Goal: Task Accomplishment & Management: Contribute content

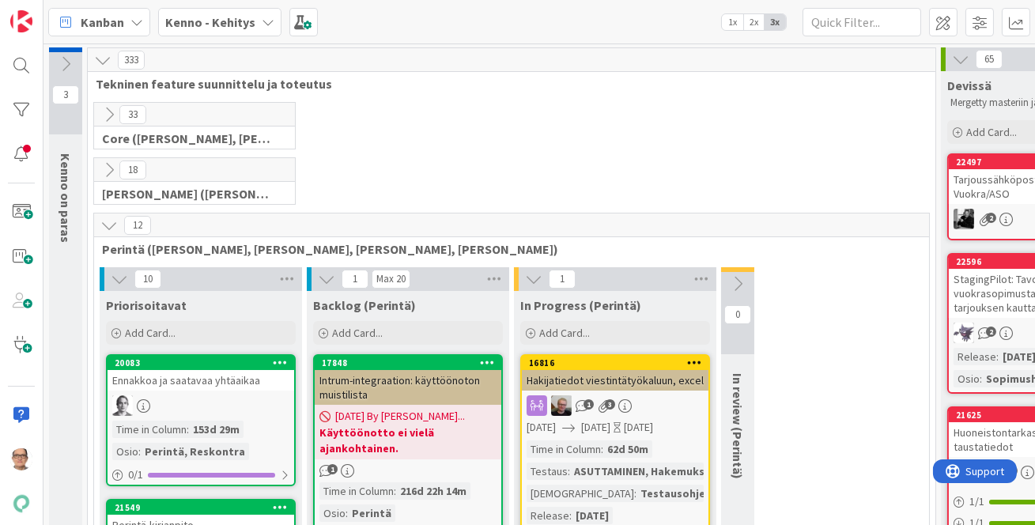
click at [262, 21] on icon at bounding box center [268, 22] width 13 height 13
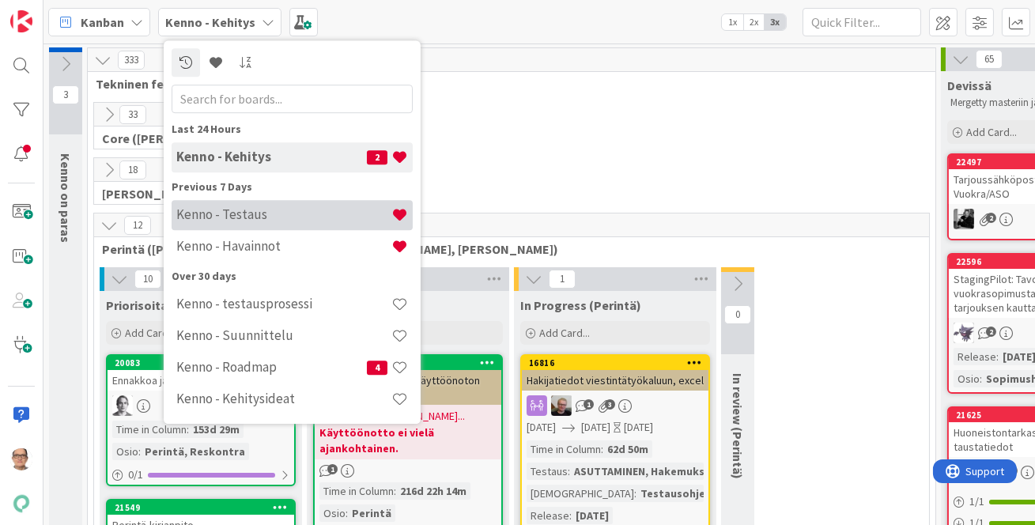
click at [261, 217] on h4 "Kenno - Testaus" at bounding box center [283, 214] width 215 height 16
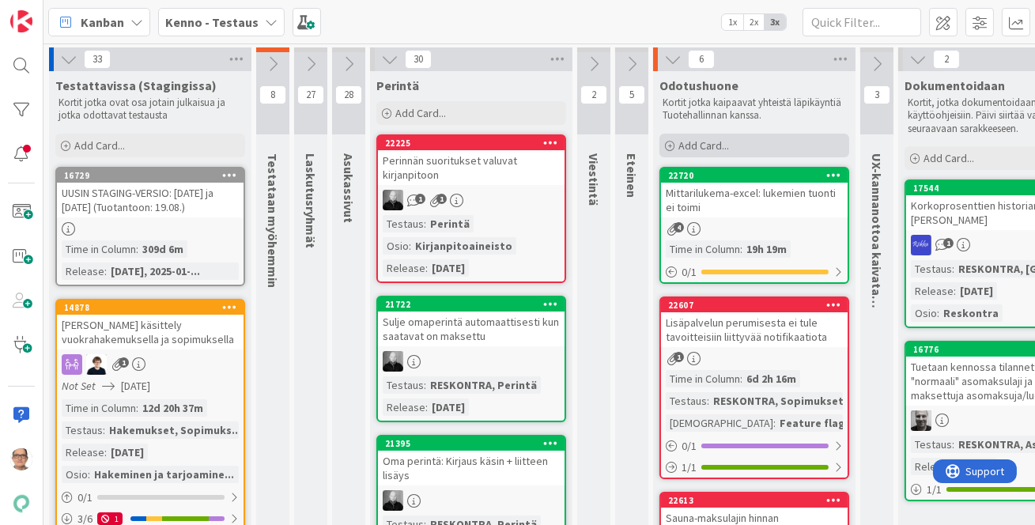
click at [706, 145] on span "Add Card..." at bounding box center [703, 145] width 51 height 14
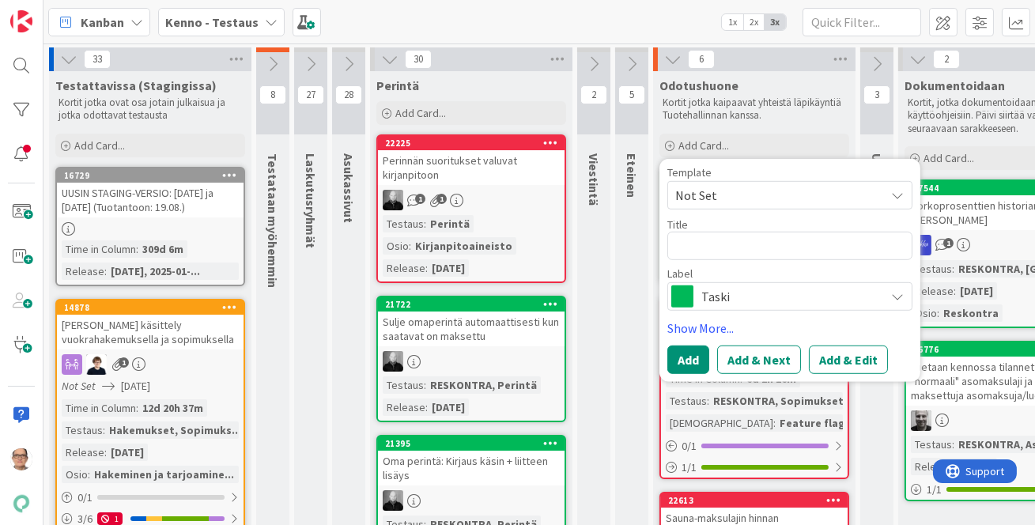
click at [899, 198] on icon at bounding box center [897, 194] width 13 height 13
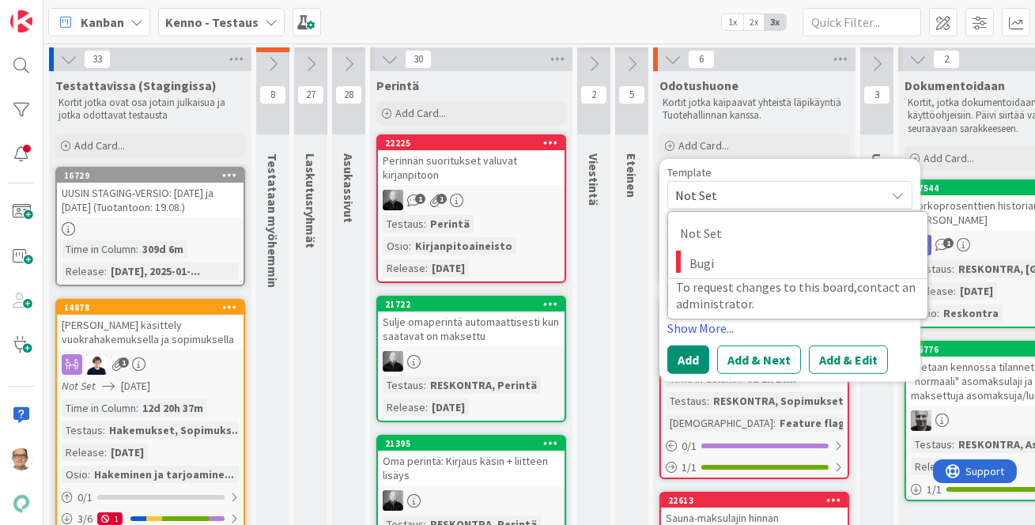
click at [899, 198] on icon at bounding box center [897, 194] width 13 height 13
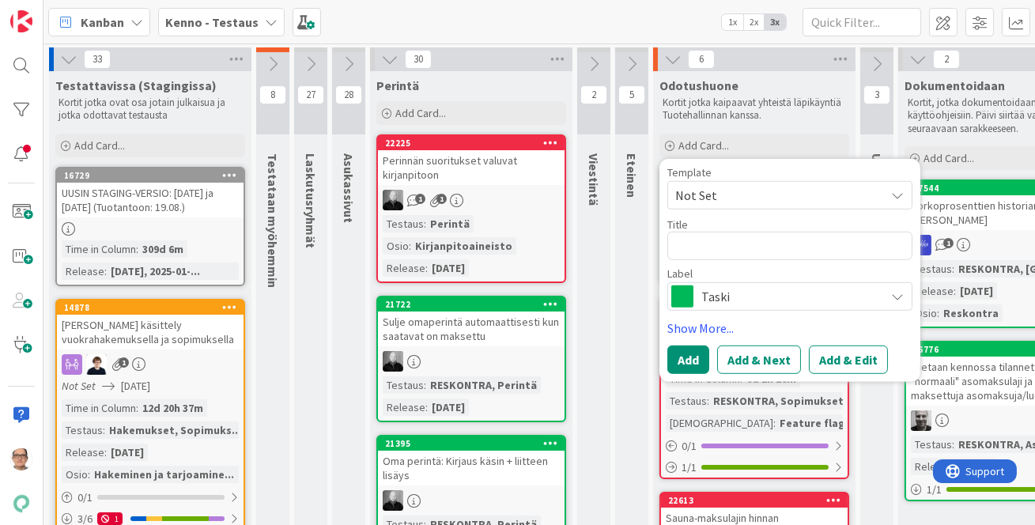
click at [898, 196] on icon at bounding box center [897, 194] width 13 height 13
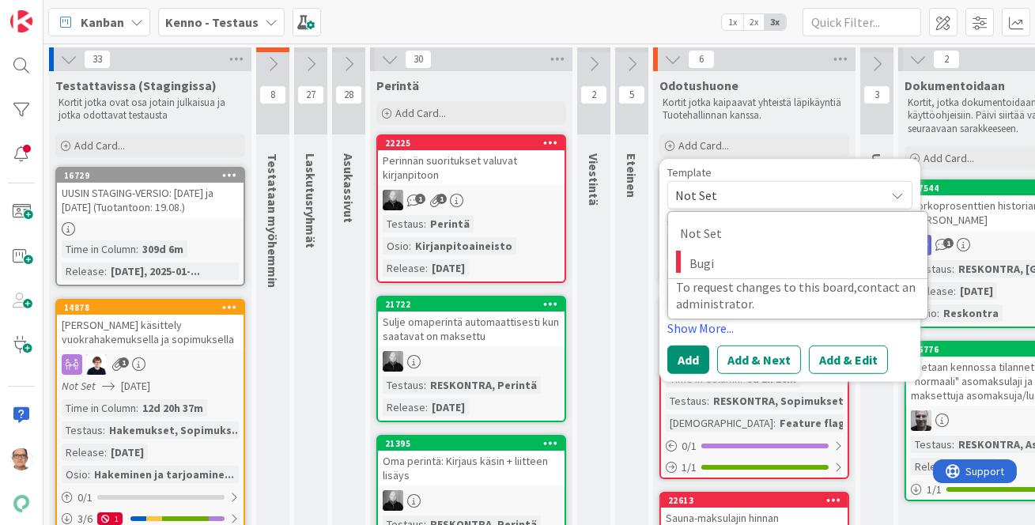
click at [898, 195] on icon at bounding box center [897, 194] width 13 height 13
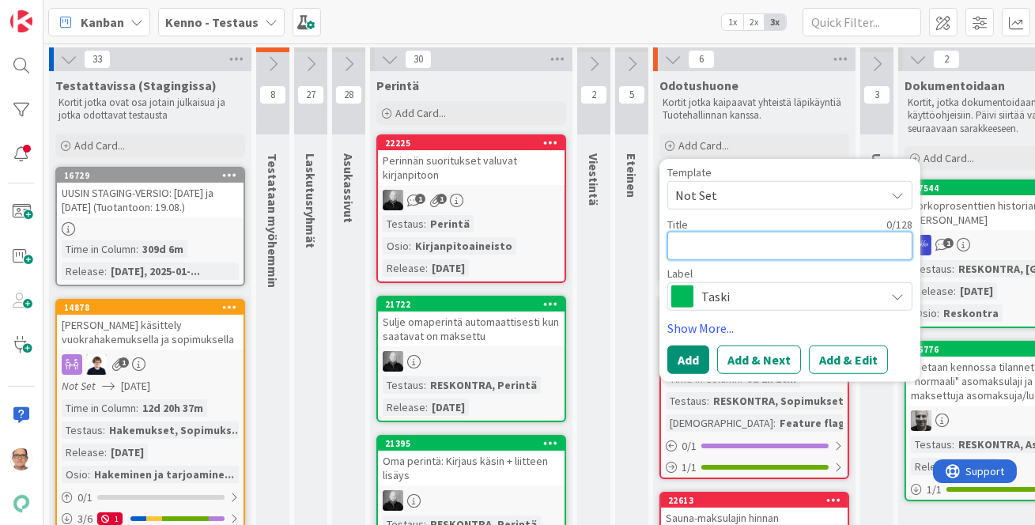
click at [698, 255] on textarea at bounding box center [789, 245] width 245 height 28
type textarea "x"
type textarea "A"
type textarea "x"
type textarea "Aso"
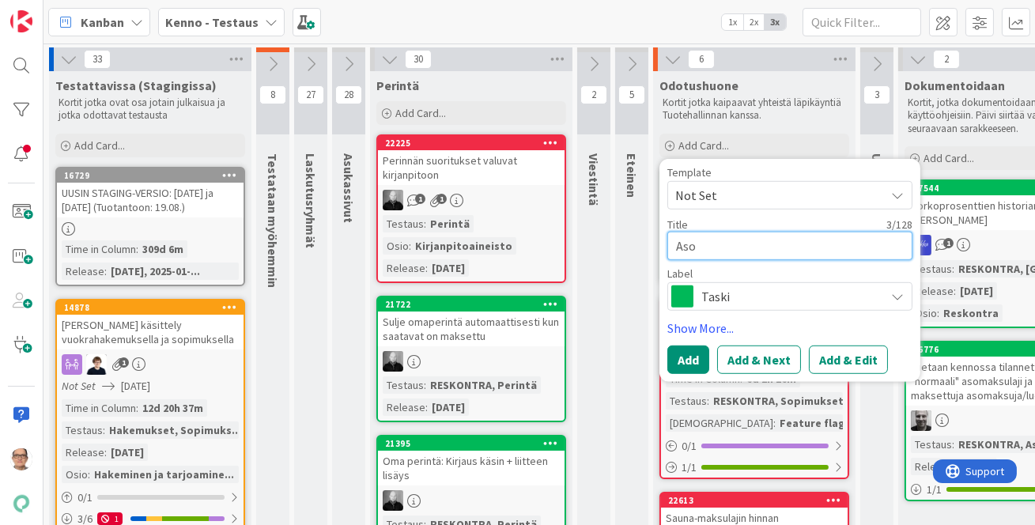
type textarea "x"
type textarea "As"
type textarea "x"
type textarea "A"
type textarea "x"
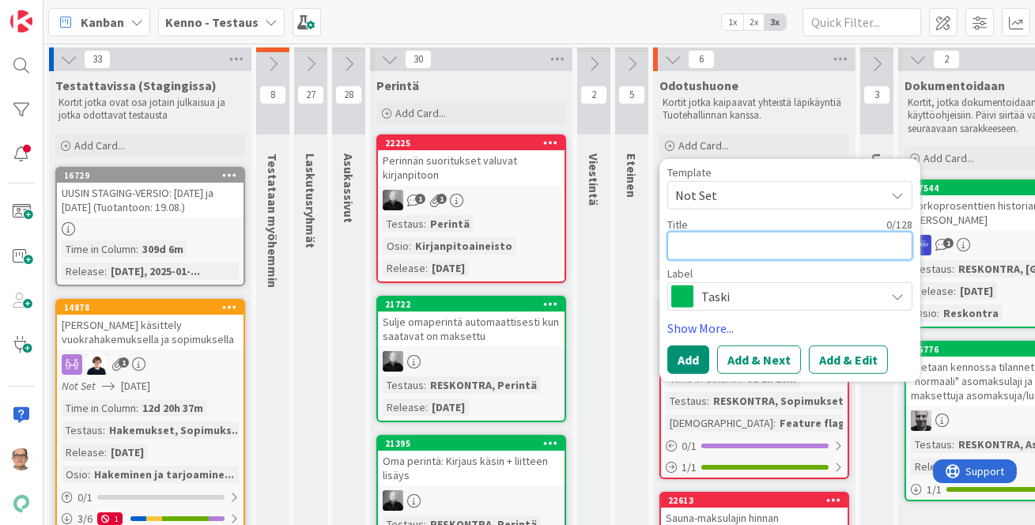
type textarea "S"
type textarea "x"
type textarea "Sop"
type textarea "x"
type textarea "Sopi"
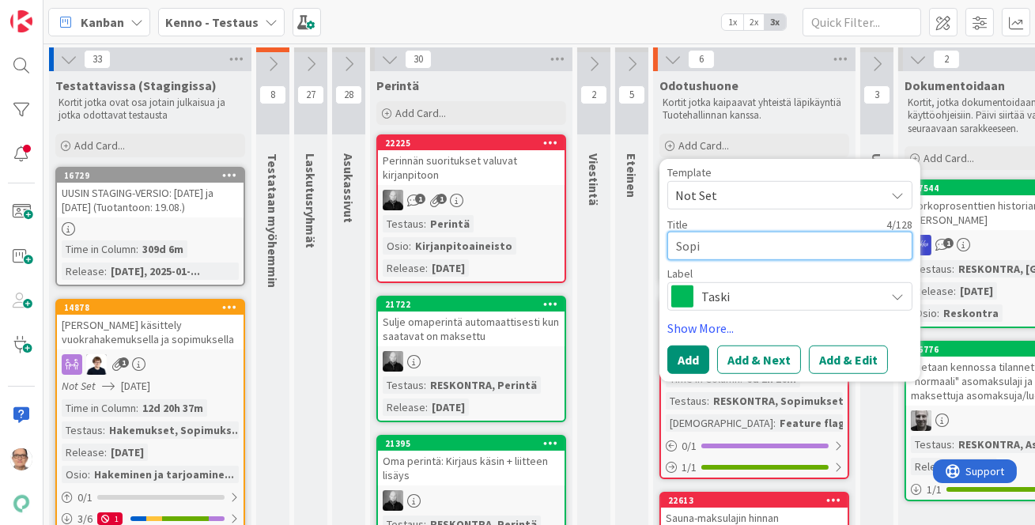
type textarea "x"
type textarea "Sopim"
type textarea "x"
type textarea "Sopimu"
type textarea "x"
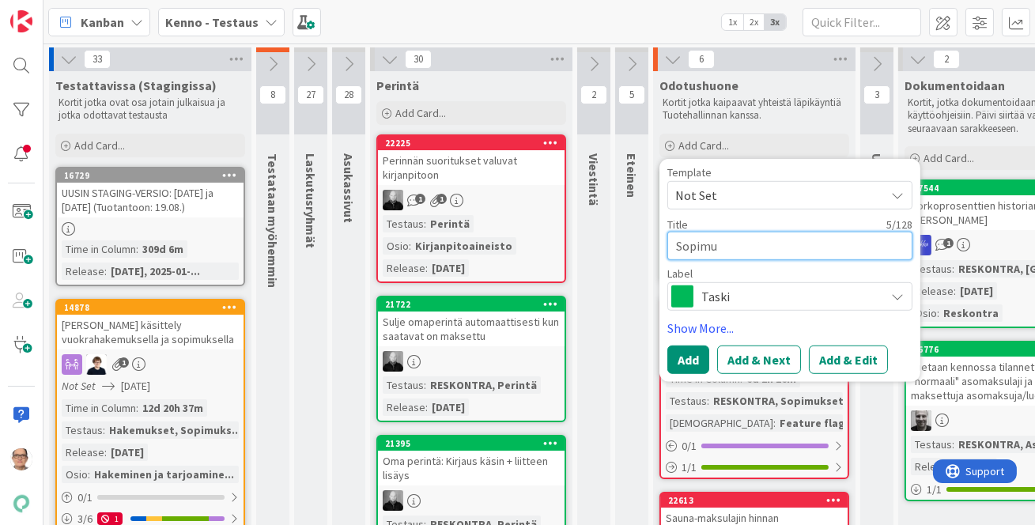
type textarea "Sopimuk"
type textarea "x"
type textarea "Sopimuks"
type textarea "x"
type textarea "Sopimuksen"
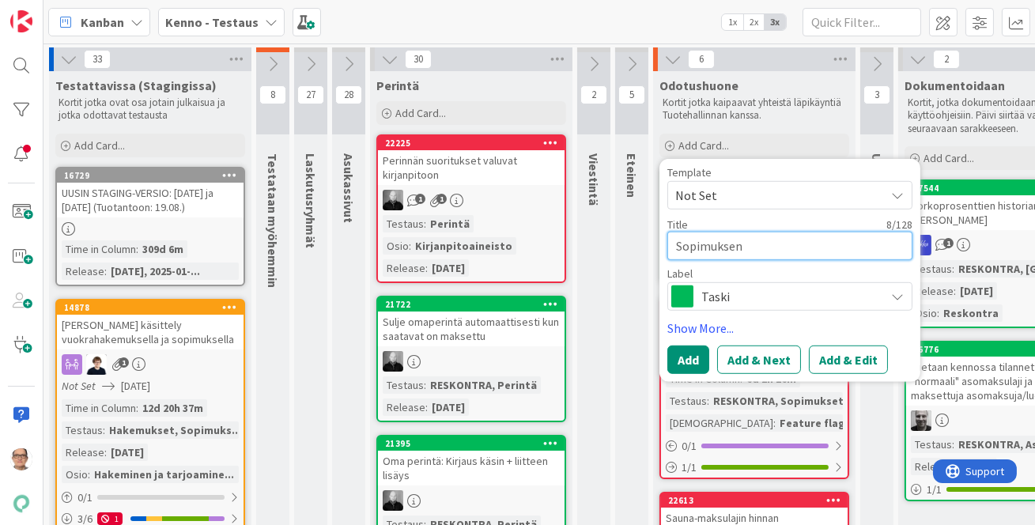
type textarea "x"
type textarea "Sopimuksen"
type textarea "x"
type textarea "Sopimuksen a"
type textarea "x"
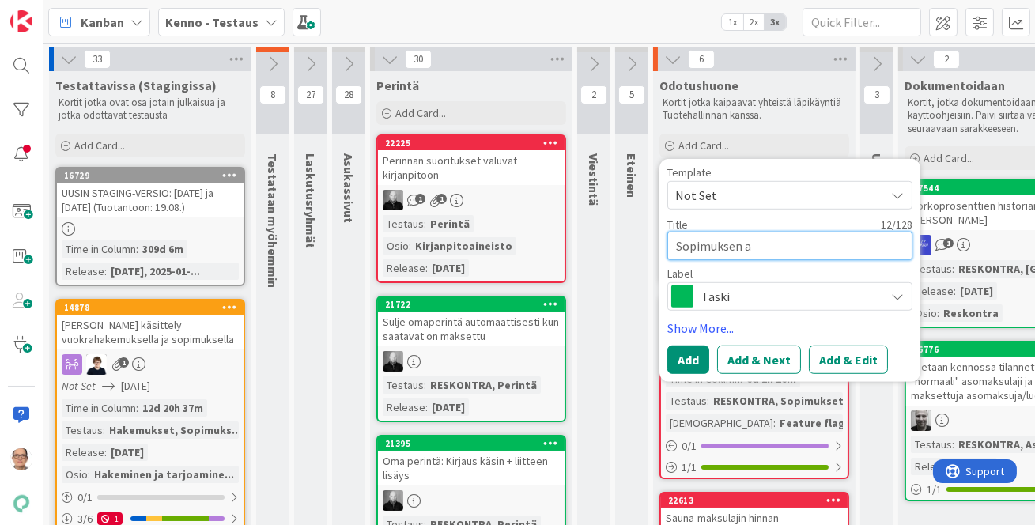
type textarea "Sopimuksen as"
type textarea "x"
type textarea "Sopimuksen aso"
type textarea "x"
type textarea "Sopimuksen asola"
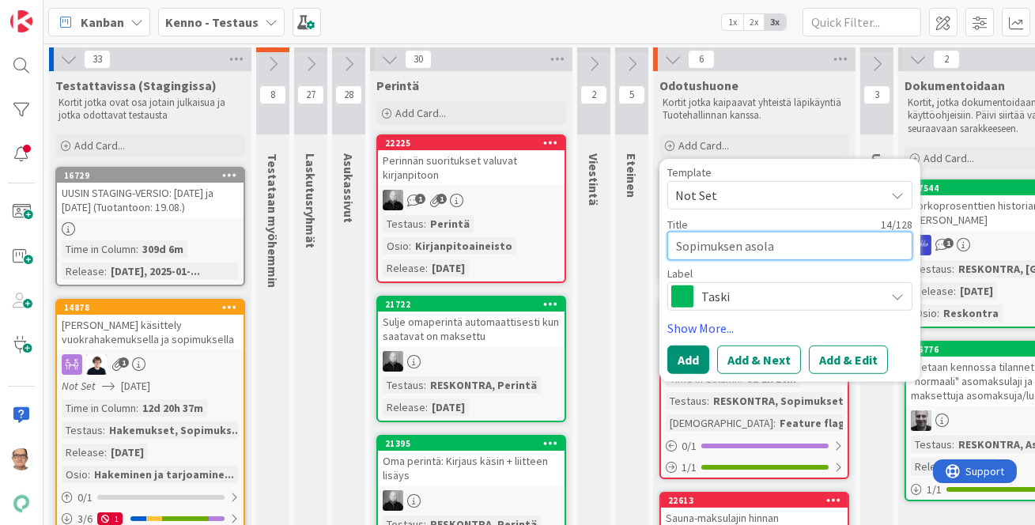
type textarea "x"
type textarea "Sopimuksen asolas"
type textarea "x"
type textarea "Sopimuksen asolask"
type textarea "x"
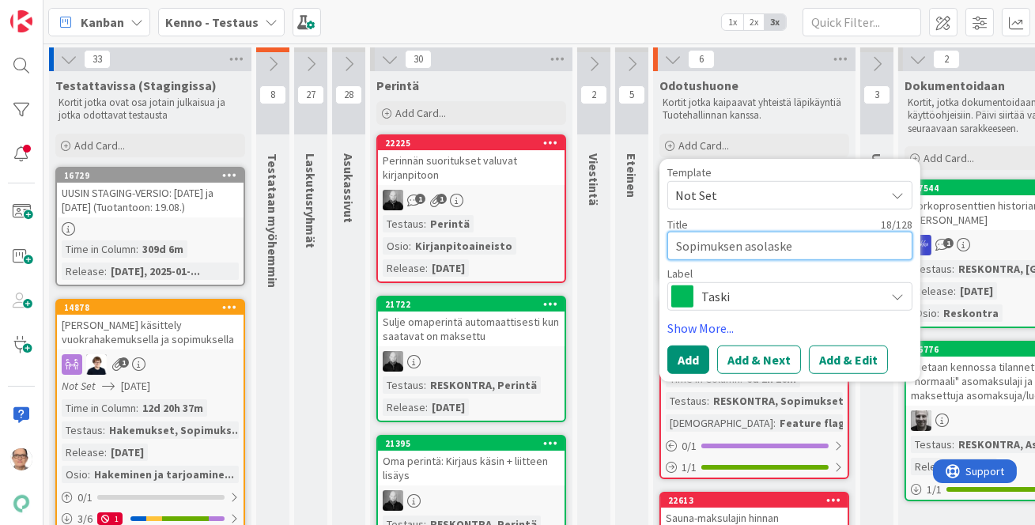
type textarea "Sopimuksen asolaskel"
type textarea "x"
type textarea "Sopimuksen asolaskelm"
type textarea "x"
type textarea "Sopimuksen asolaskelman"
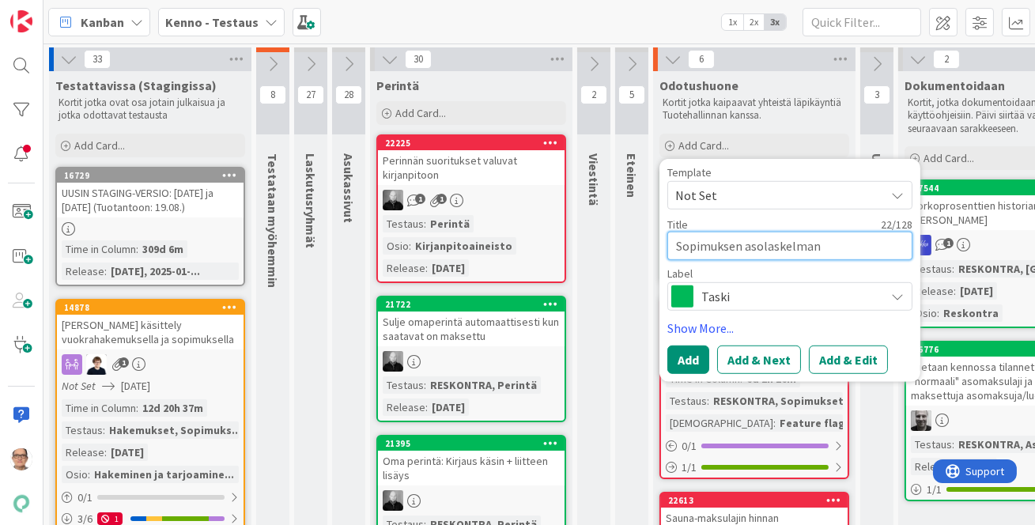
type textarea "x"
type textarea "Sopimuksen asolaskelman"
type textarea "x"
type textarea "Sopimuksen asolaskelman ti"
type textarea "x"
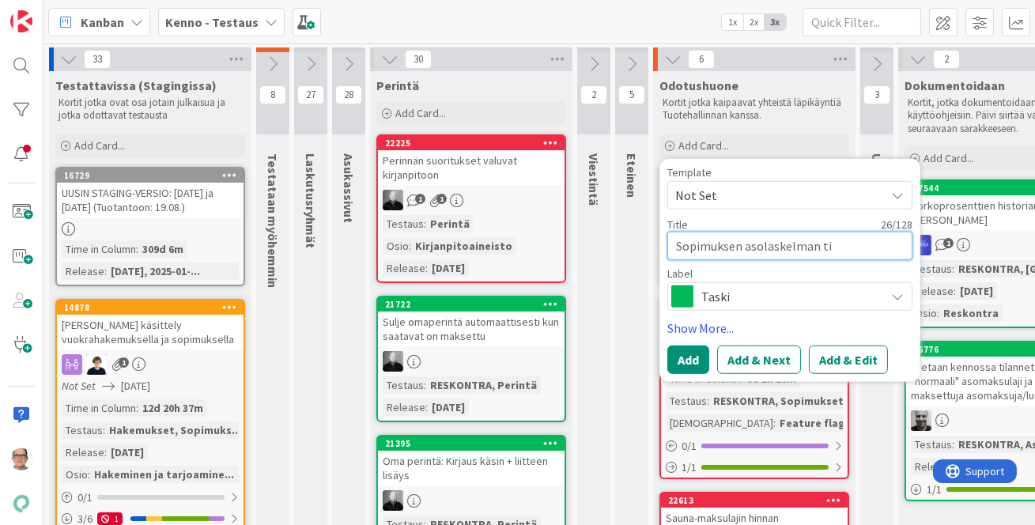
type textarea "Sopimuksen asolaskelman tie"
type textarea "x"
type textarea "Sopimuksen asolaskelman tieto"
type textarea "x"
type textarea "Sopimuksen asolaskelman tietom"
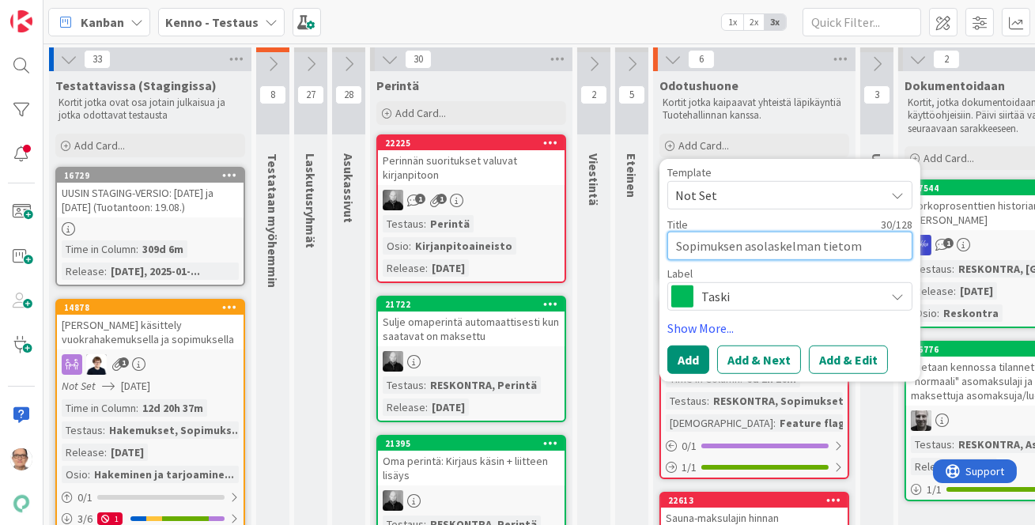
type textarea "x"
type textarea "Sopimuksen asolaskelman tietomu"
type textarea "x"
type textarea "Sopimuksen asolaskelman tietomuu"
type textarea "x"
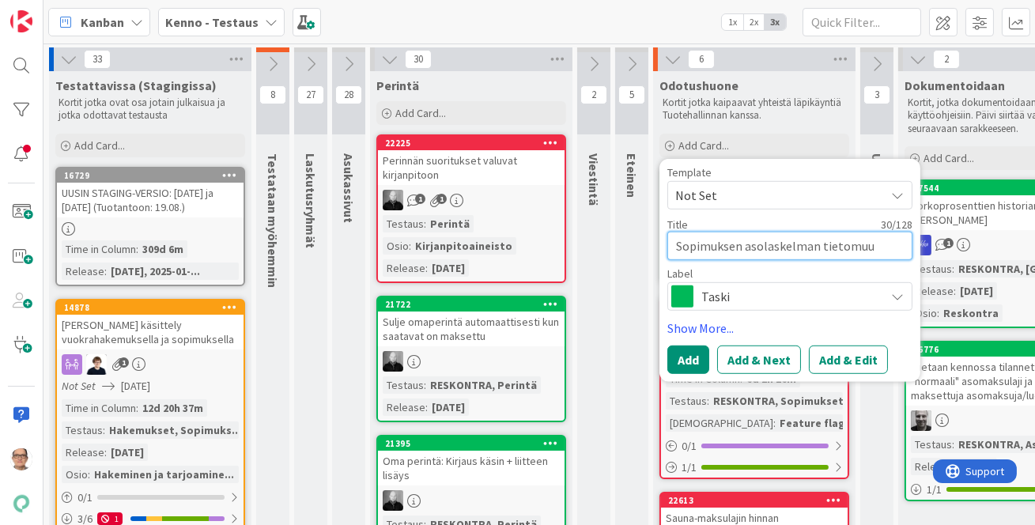
type textarea "Sopimuksen asolaskelman tietomuut"
type textarea "x"
type textarea "Sopimuksen asolaskelman tietomuuto"
type textarea "x"
type textarea "Sopimuksen asolaskelman tietomuutos"
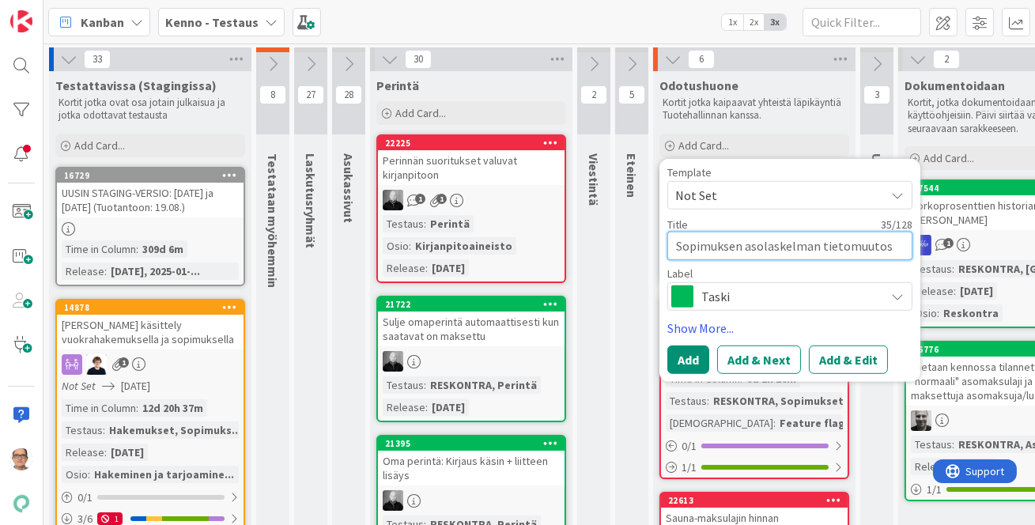
type textarea "x"
type textarea "Sopimuksen asolaskelman tietomuu"
type textarea "x"
type textarea "Sopimuksen asolaskelman tietom"
type textarea "x"
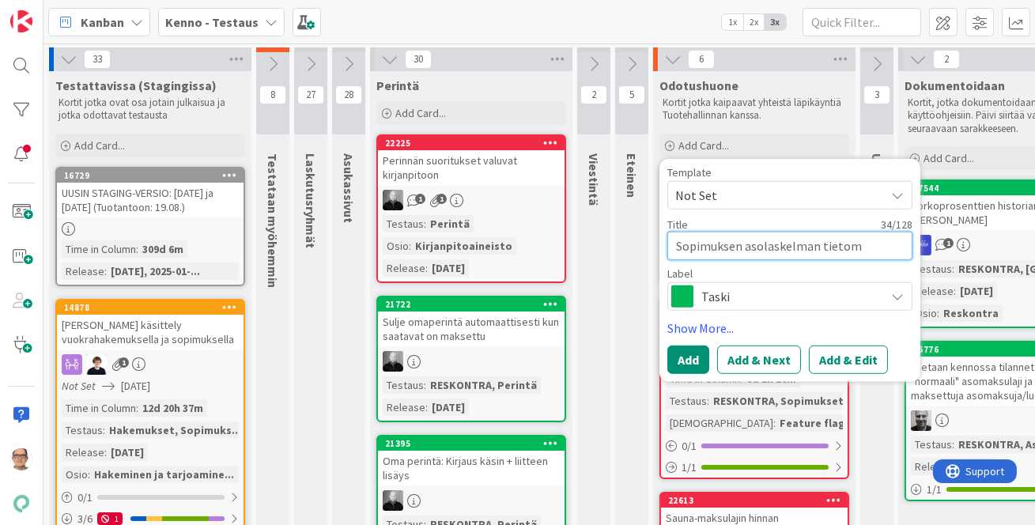
type textarea "Sopimuksen asolaskelman tieto"
type textarea "x"
type textarea "Sopimuksen asolaskelman tiet"
type textarea "x"
type textarea "Sopimuksen asolaskelman ti"
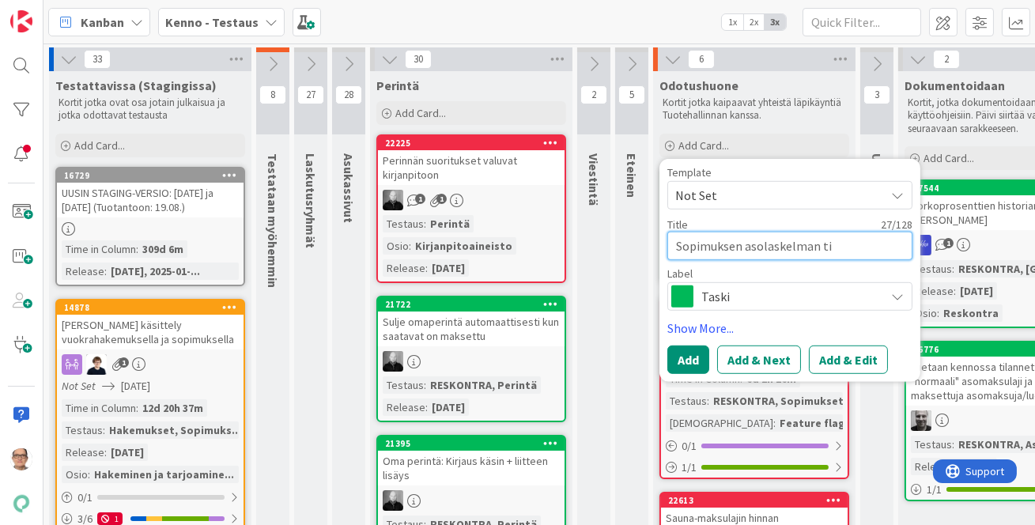
type textarea "x"
type textarea "Sopimuksen asolaskelman t"
type textarea "x"
type textarea "Sopimuksen asolaskelman"
type textarea "x"
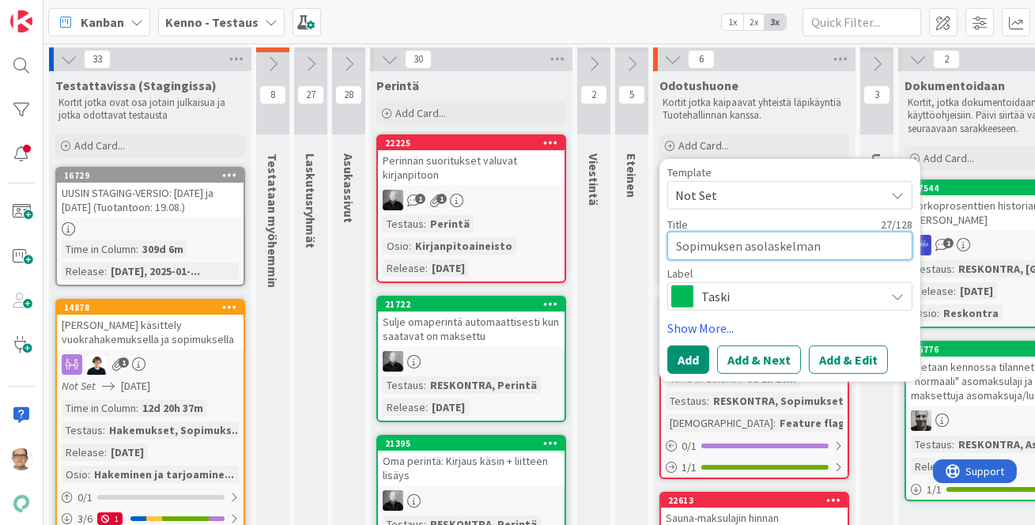
type textarea "Sopimuksen asolaskelman"
type textarea "x"
type textarea "Sopimuksen asolaskelma"
type textarea "x"
type textarea "Sopimuksen asolaskelm"
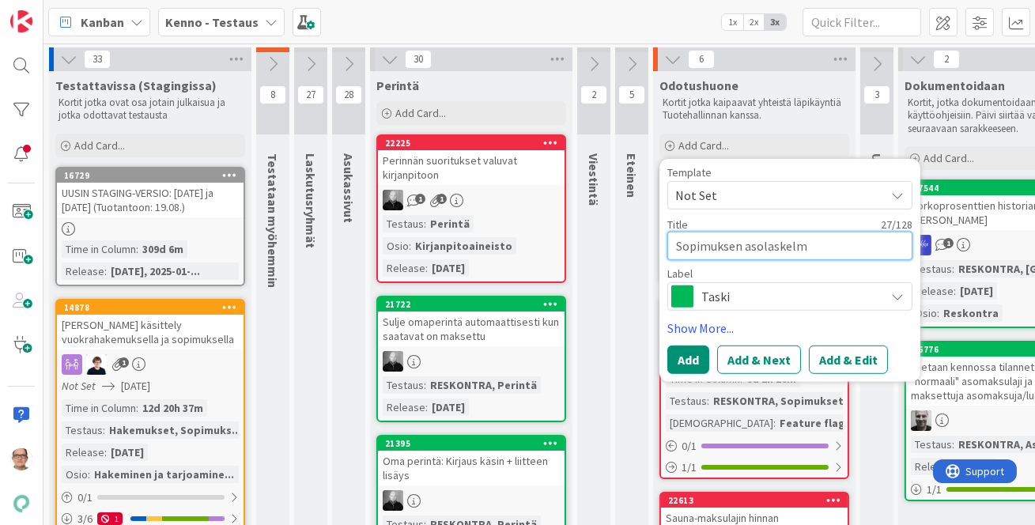
type textarea "x"
type textarea "Sopimuksen asolaske"
type textarea "x"
type textarea "Sopimuksen a"
type textarea "x"
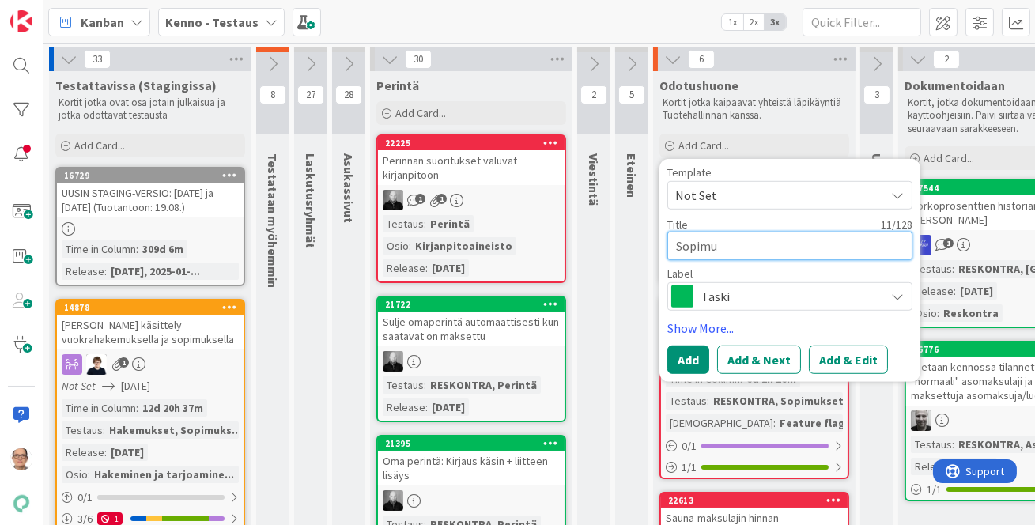
type textarea "Sopim"
type textarea "x"
type textarea "S"
type textarea "x"
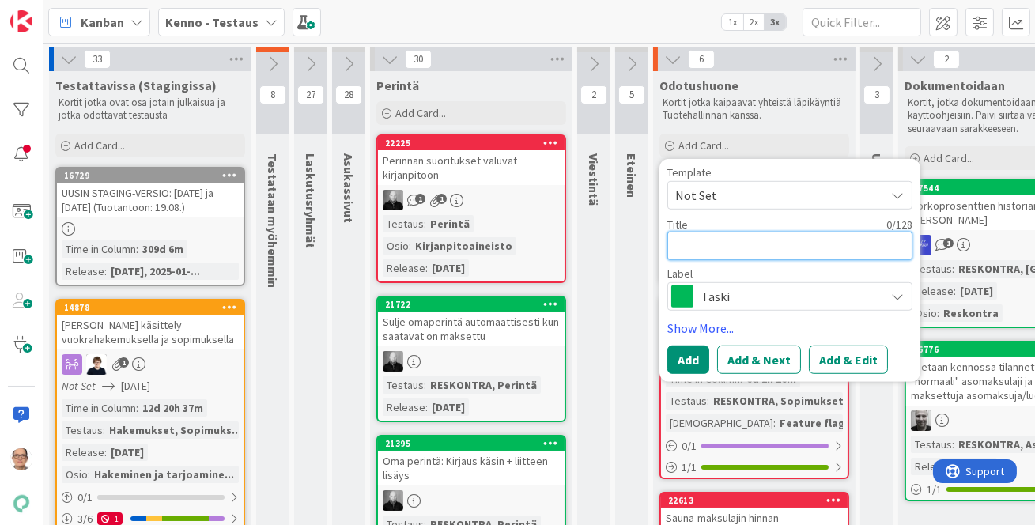
type textarea "A"
type textarea "x"
type textarea "As"
type textarea "x"
type textarea "Aso"
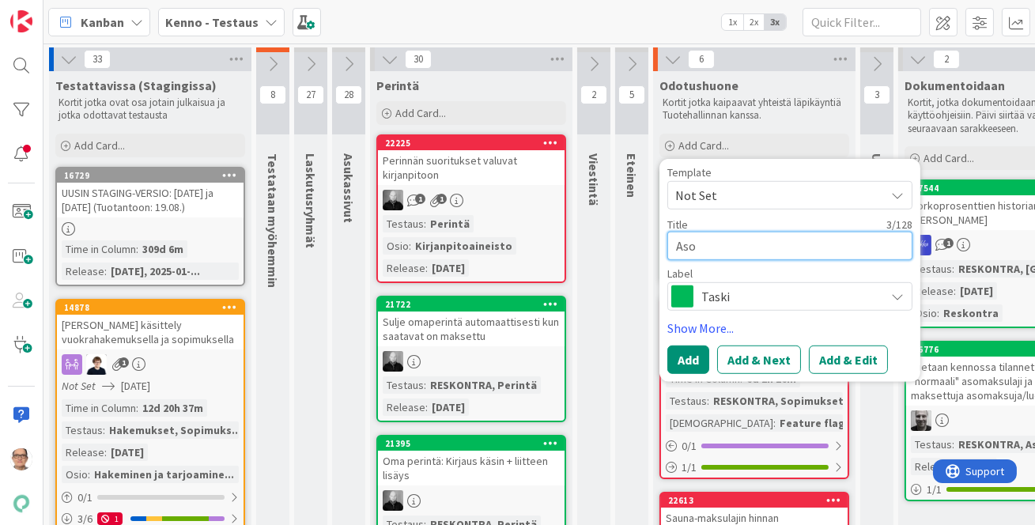
type textarea "x"
type textarea "Asom"
type textarea "x"
type textarea "Asomak"
type textarea "x"
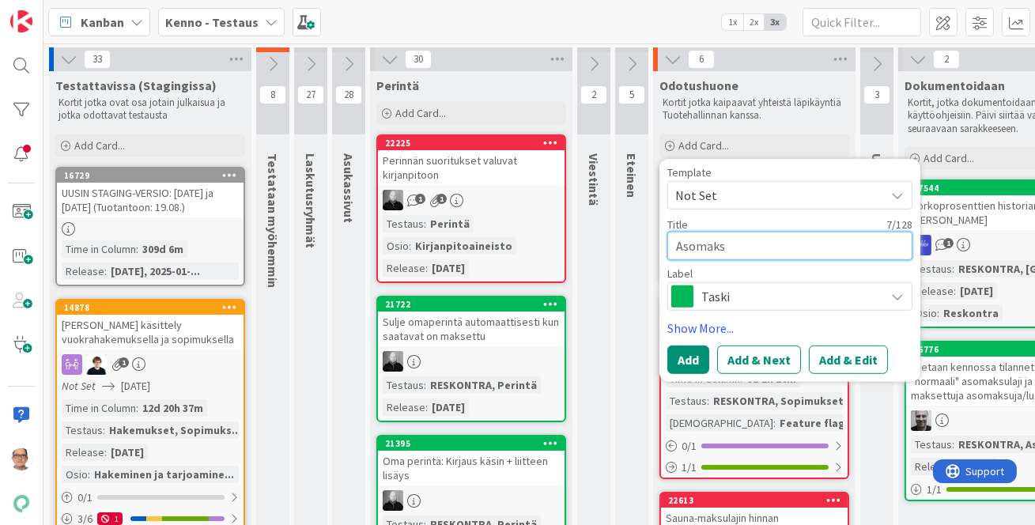
type textarea "Asomaksu"
type textarea "x"
type textarea "Asomaksuj"
type textarea "x"
type textarea "Asomaksuje"
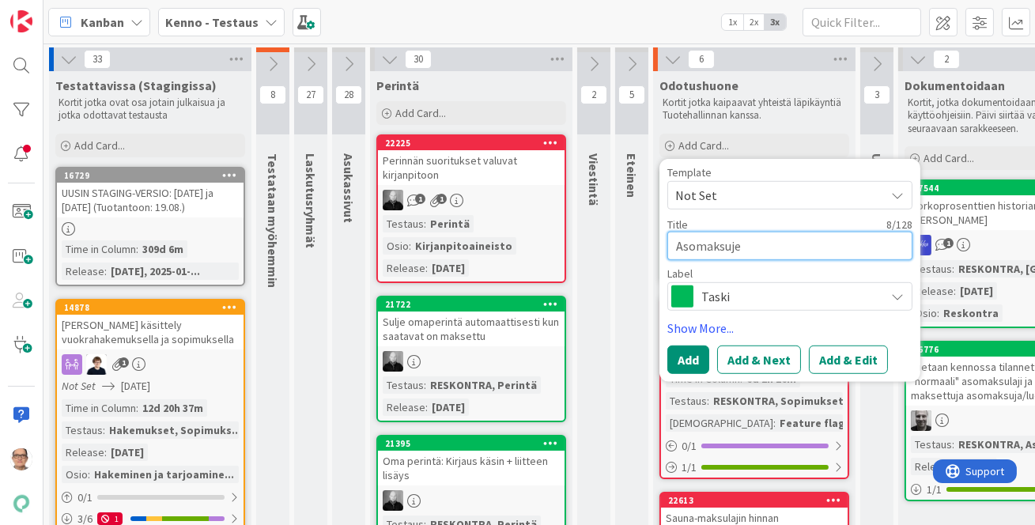
type textarea "x"
type textarea "Asomaksujen"
type textarea "x"
type textarea "Asomaksujen"
type textarea "x"
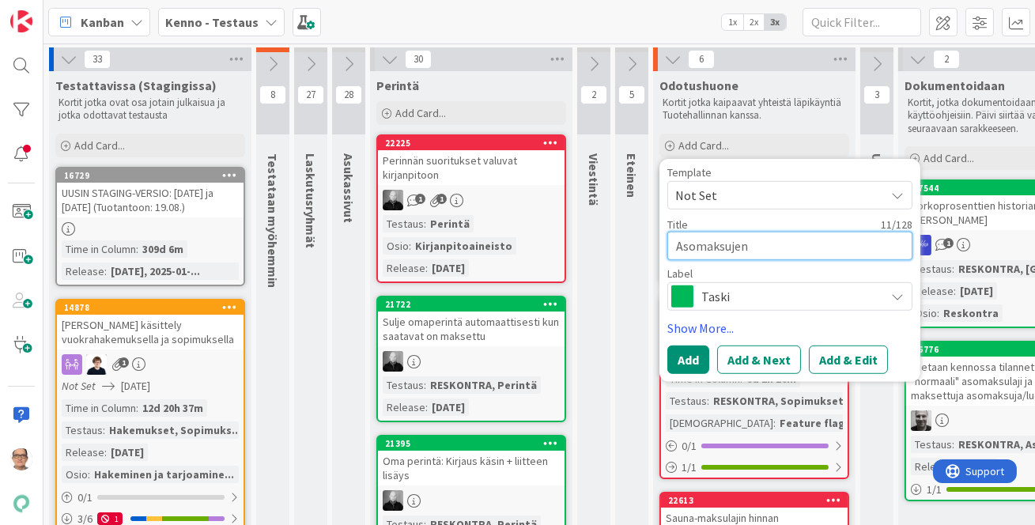
type textarea "Asomaksujen m"
type textarea "x"
type textarea "Asomaksujen mu"
type textarea "x"
type textarea "Asomaksujen muut"
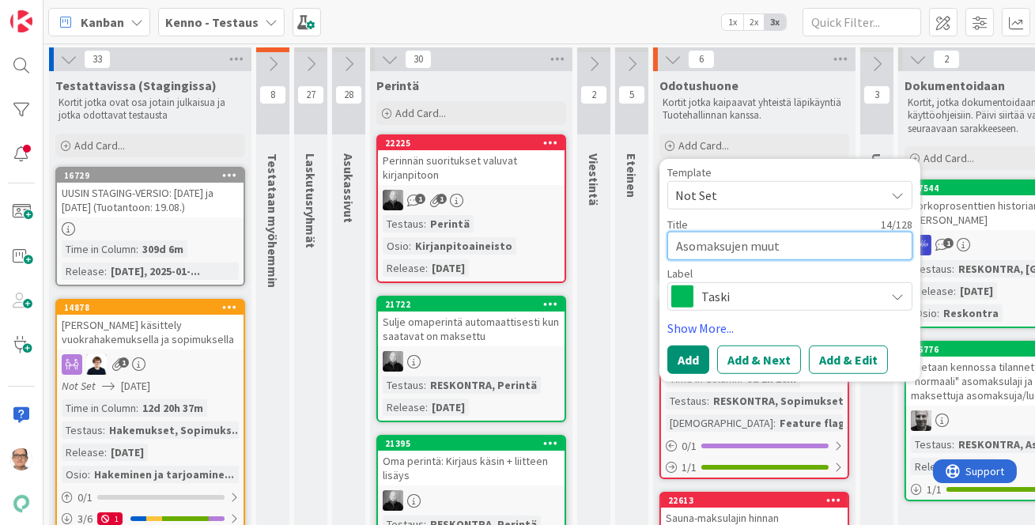
type textarea "x"
type textarea "Asomaksujen muuto"
type textarea "x"
type textarea "Asomaksujen muutos"
type textarea "x"
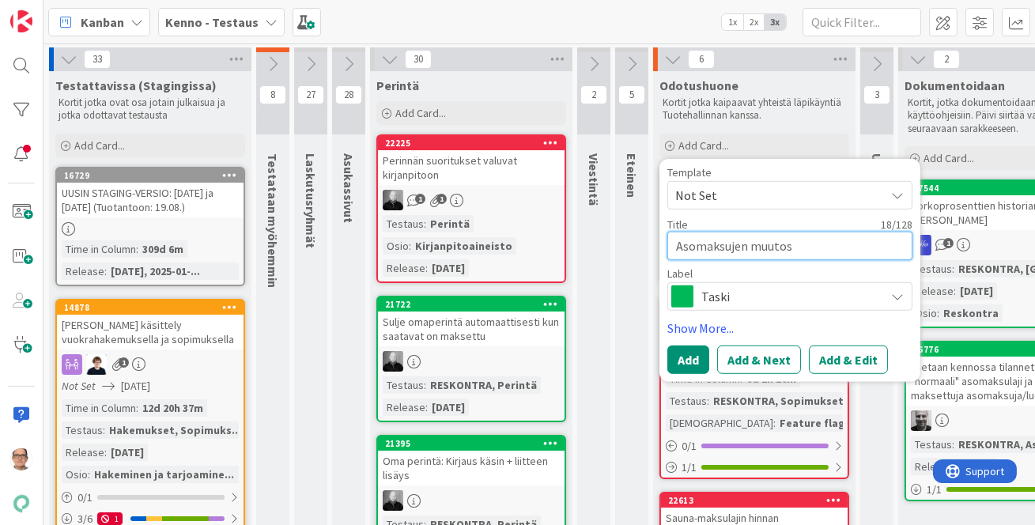
type textarea "Asomaksujen muutos"
type textarea "x"
type textarea "Asomaksujen muutos so"
type textarea "x"
type textarea "Asomaksujen muutos sop"
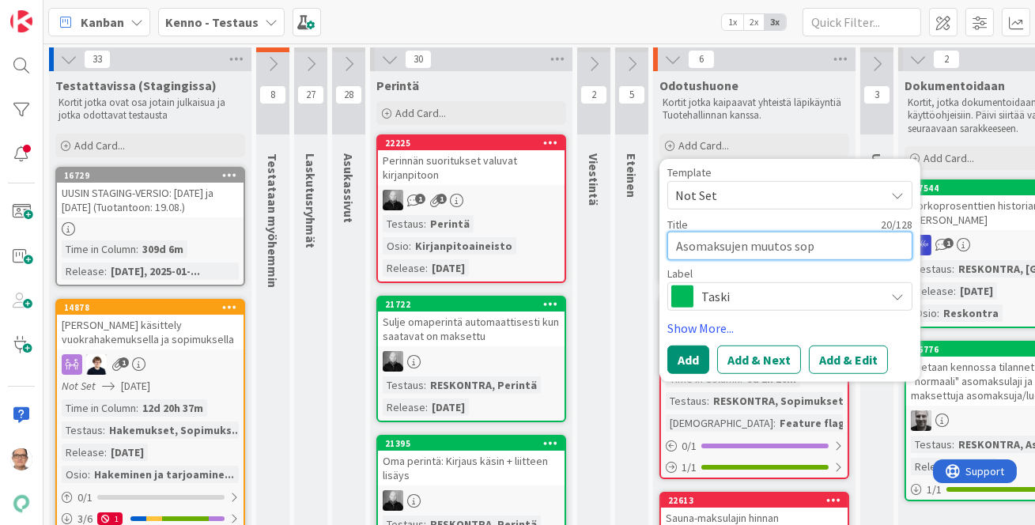
type textarea "x"
type textarea "Asomaksujen muutos sopi"
type textarea "x"
type textarea "Asomaksujen muutos sopim"
type textarea "x"
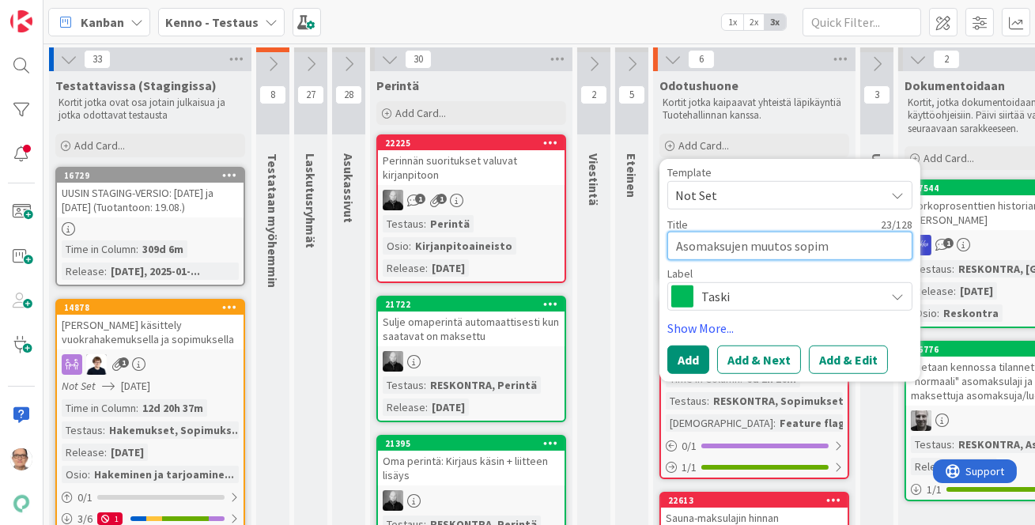
type textarea "Asomaksujen muutos sopimu"
type textarea "x"
type textarea "Asomaksujen muutos sopimuk"
type textarea "x"
type textarea "Asomaksujen muutos sopimuks"
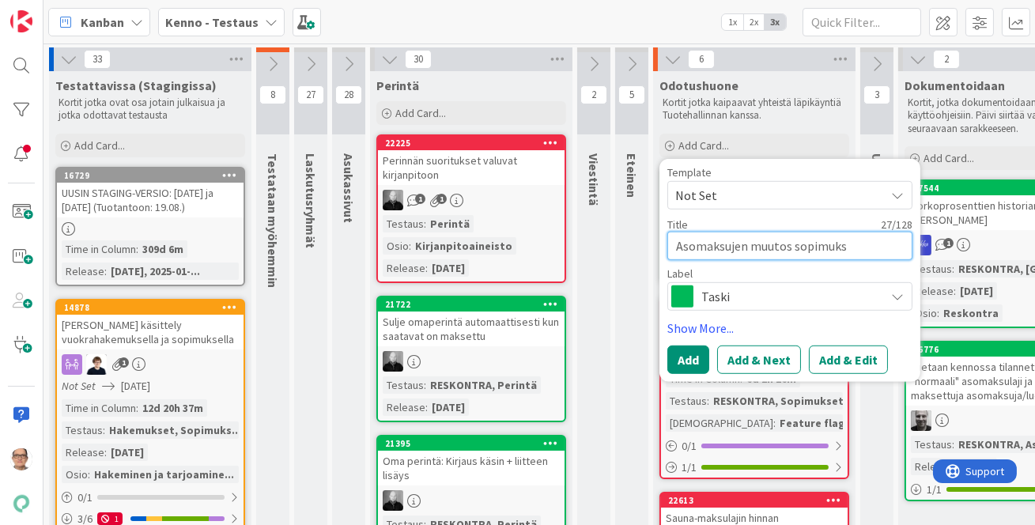
type textarea "x"
type textarea "Asomaksujen muutos sopimukse"
type textarea "x"
type textarea "Asomaksujen muutos sopimuksen"
type textarea "x"
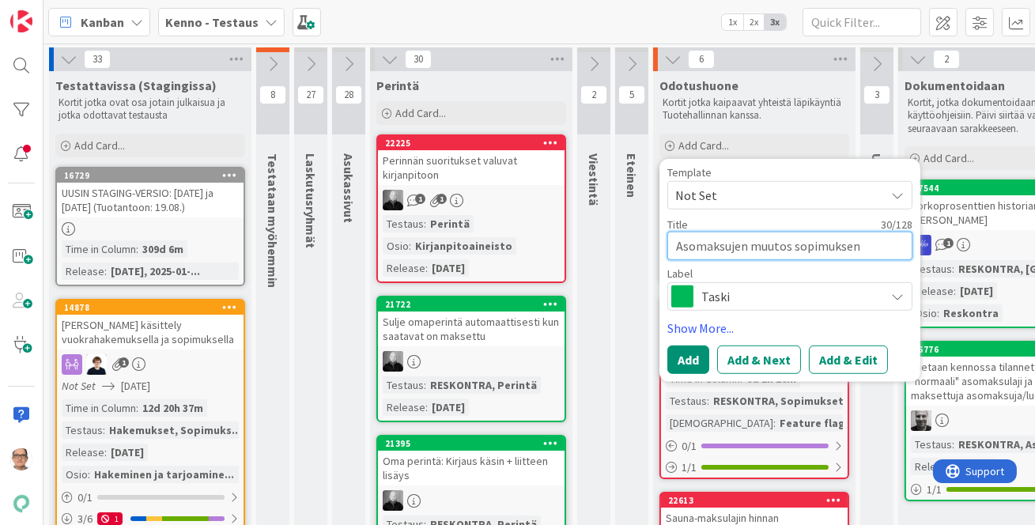
type textarea "Asomaksujen muutos sopimuksen"
type textarea "x"
type textarea "Asomaksujen muutos sopimuksen t"
type textarea "x"
type textarea "Asomaksujen muutos sopimuksen te"
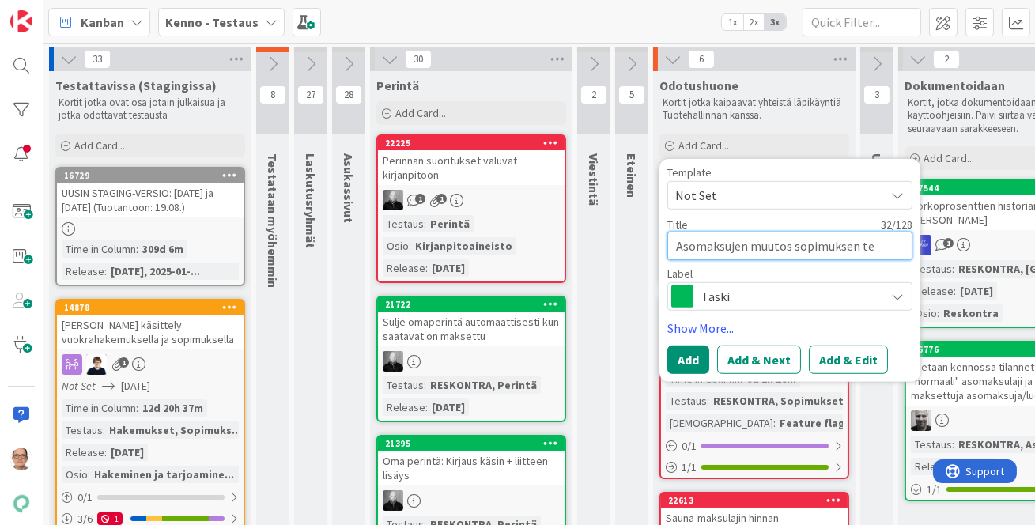
type textarea "x"
type textarea "Asomaksujen muutos sopimuksen teko"
type textarea "x"
type textarea "Asomaksujen muutos sopimuksen teko"
type textarea "x"
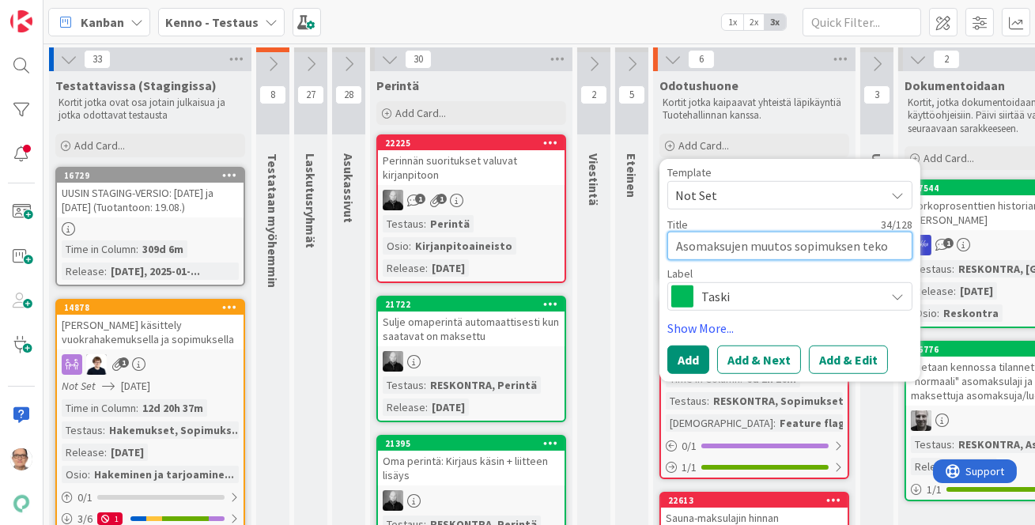
type textarea "Asomaksujen muutos sopimuksen teko v"
type textarea "x"
type textarea "Asomaksujen muutos sopimuksen teko vai"
type textarea "x"
type textarea "Asomaksujen muutos sopimuksen teko vaih"
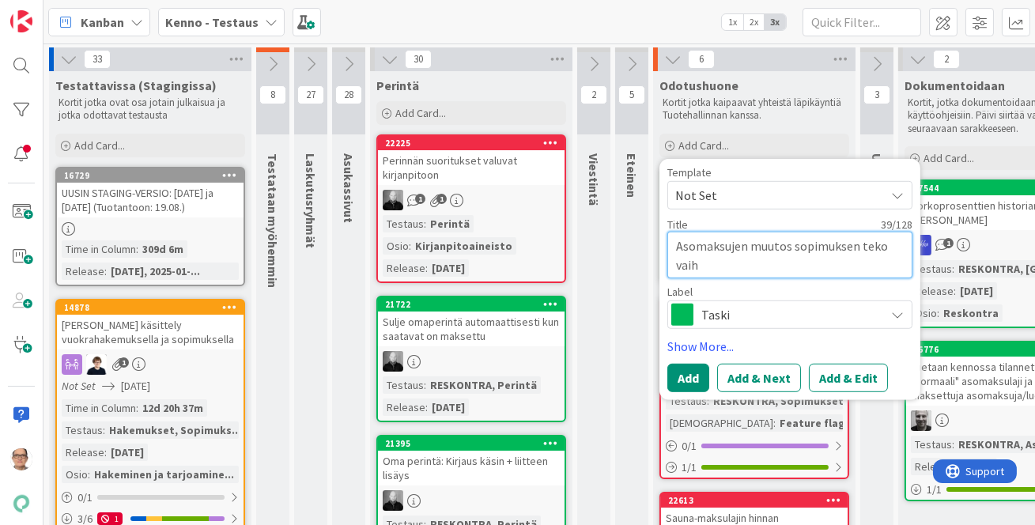
type textarea "x"
type textarea "Asomaksujen muutos sopimuksen teko vaihe"
type textarea "x"
type textarea "Asomaksujen muutos sopimuksen teko vaihee"
type textarea "x"
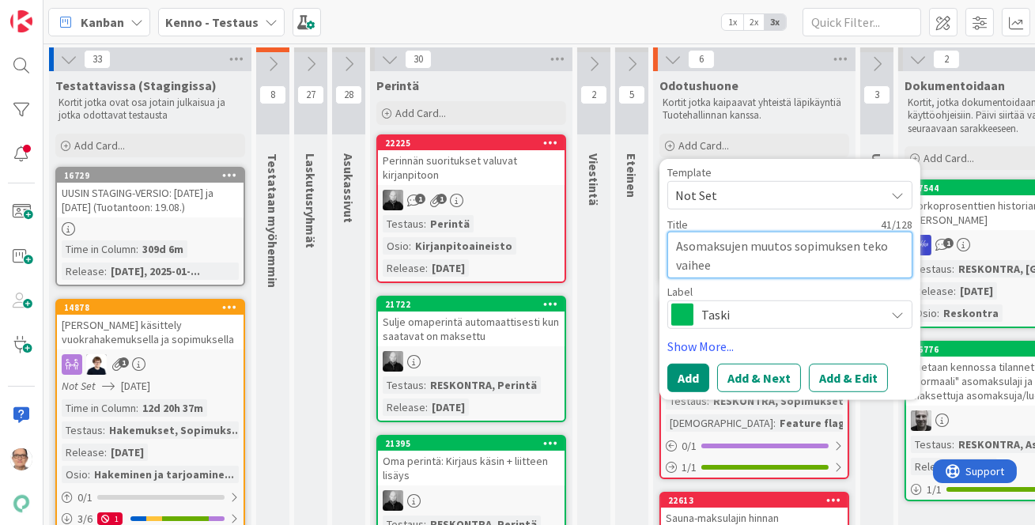
type textarea "Asomaksujen muutos sopimuksen teko vaihees"
type textarea "x"
type textarea "Asomaksujen muutos sopimuksen teko vaiheess"
type textarea "x"
type textarea "Asomaksujen muutos sopimuksen teko vaiheessa"
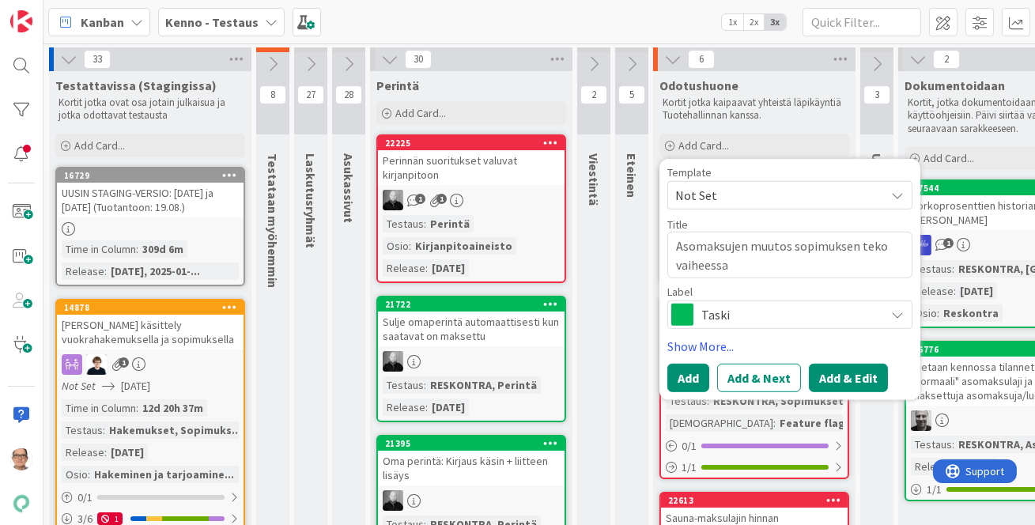
click at [837, 376] on button "Add & Edit" at bounding box center [848, 378] width 79 height 28
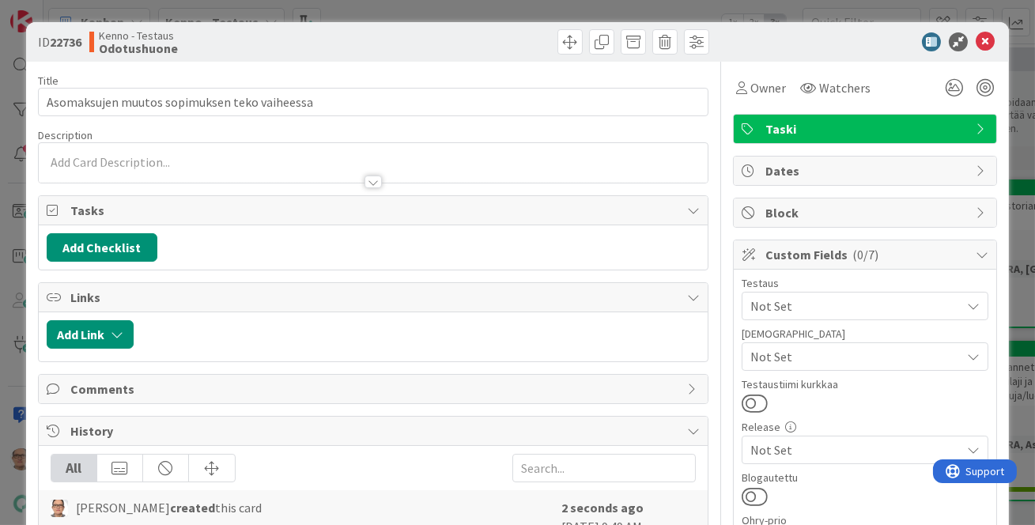
click at [169, 164] on div at bounding box center [374, 163] width 670 height 40
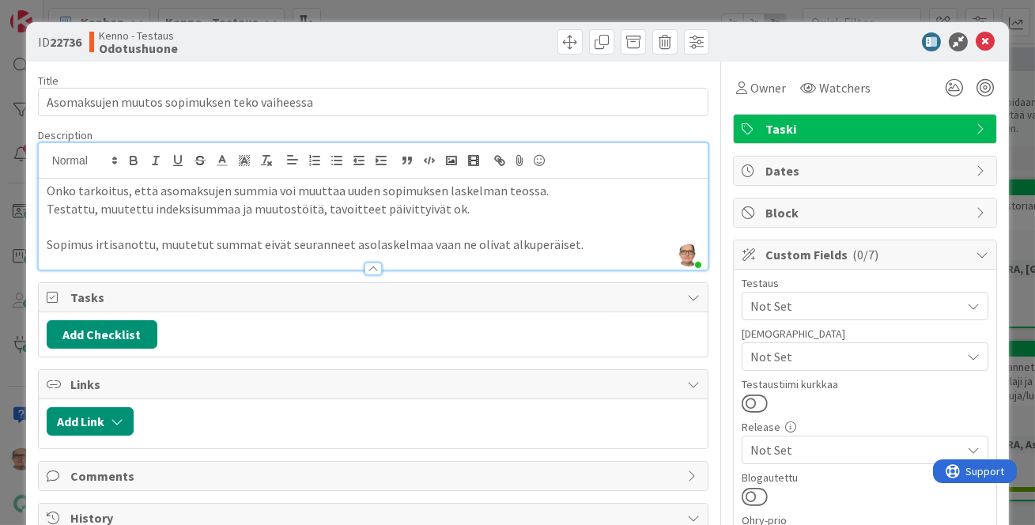
click at [415, 241] on p "Sopimus irtisanottu, muutetut summat eivät seuranneet asolaskelmaa vaan ne oliv…" at bounding box center [374, 245] width 654 height 18
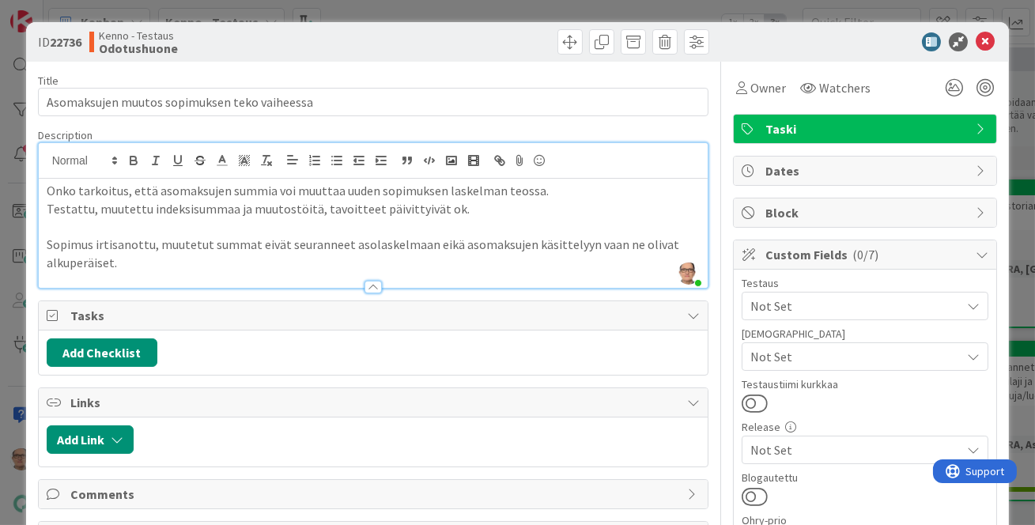
click at [149, 260] on p "Sopimus irtisanottu, muutetut summat eivät seuranneet asolaskelmaan eikä asomak…" at bounding box center [374, 254] width 654 height 36
click at [582, 245] on p "Sopimus irtisanottu, muutetut summat eivät seuranneet asolaskelmaan eikä asomak…" at bounding box center [374, 254] width 654 height 36
click at [580, 245] on p "Sopimus irtisanottu, muutetut summat eivät seuranneet asolaskelmaan eikä asomak…" at bounding box center [374, 254] width 654 height 36
click at [128, 260] on p "Sopimus irtisanottu, muutetut summat eivät seuranneet asolaskelmaan eikä asomak…" at bounding box center [374, 254] width 654 height 36
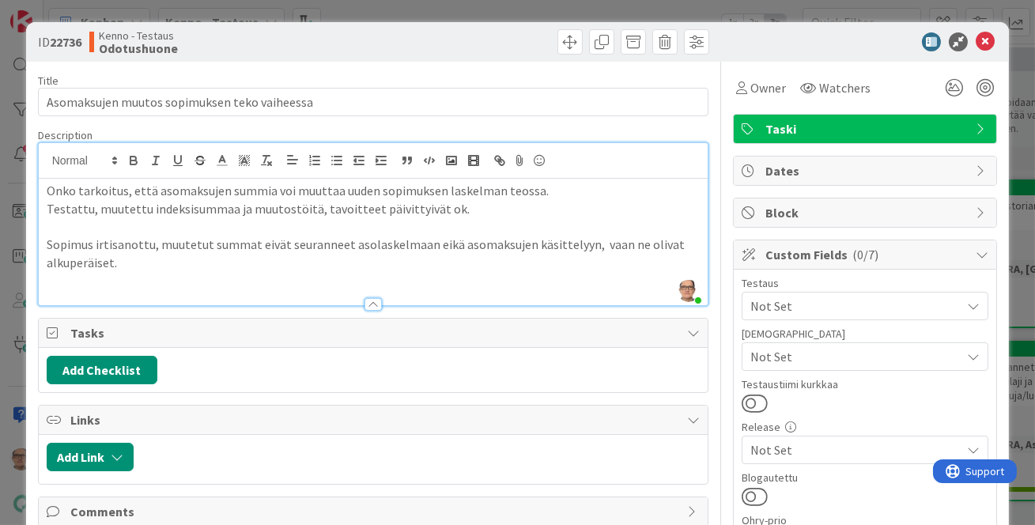
click at [92, 209] on p "Testattu, muutettu indeksisummaa ja muutostöitä, tavoitteet päivittyivät ok." at bounding box center [374, 209] width 654 height 18
click at [316, 210] on p "Testattu: muutettu indeksisummaa ja muutostöitä, tavoitteet päivittyivät ok." at bounding box center [374, 209] width 654 height 18
click at [159, 262] on p "Sopimus irtisanottu, muutetut summat eivät seuranneet asolaskelmaan eikä asomak…" at bounding box center [374, 254] width 654 height 36
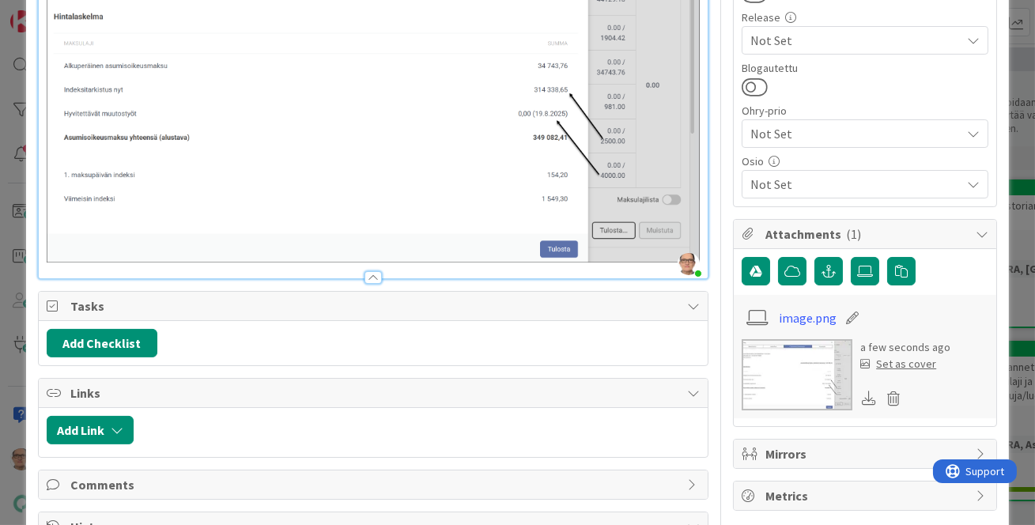
scroll to position [431, 0]
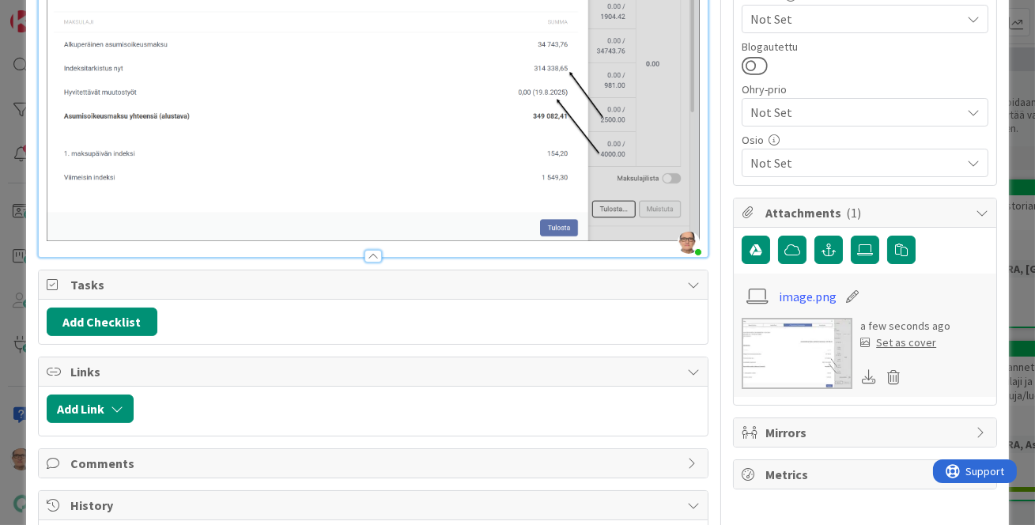
click at [695, 230] on div "Onko tarkoitus, että asomaksujen summia voi muuttaa uuden sopimuksen laskelman …" at bounding box center [374, 2] width 670 height 509
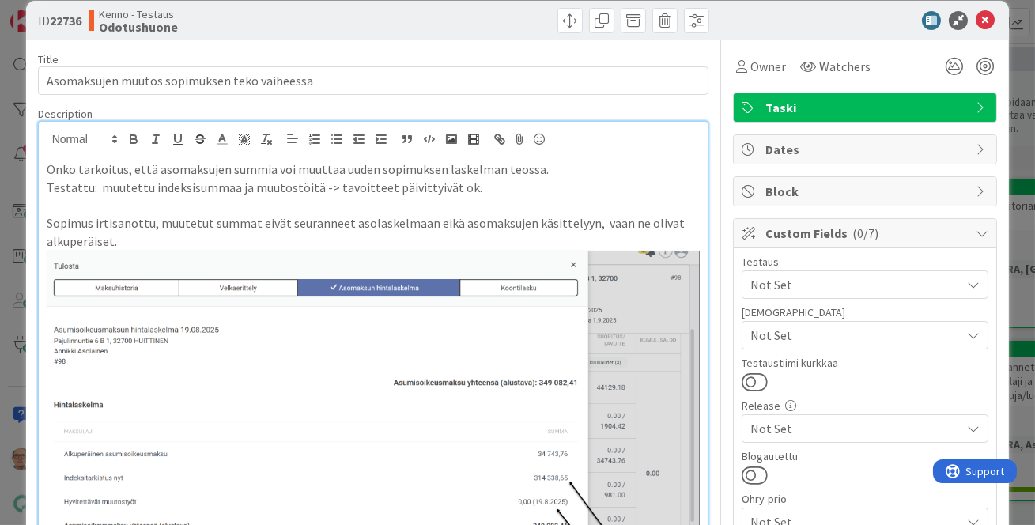
scroll to position [0, 0]
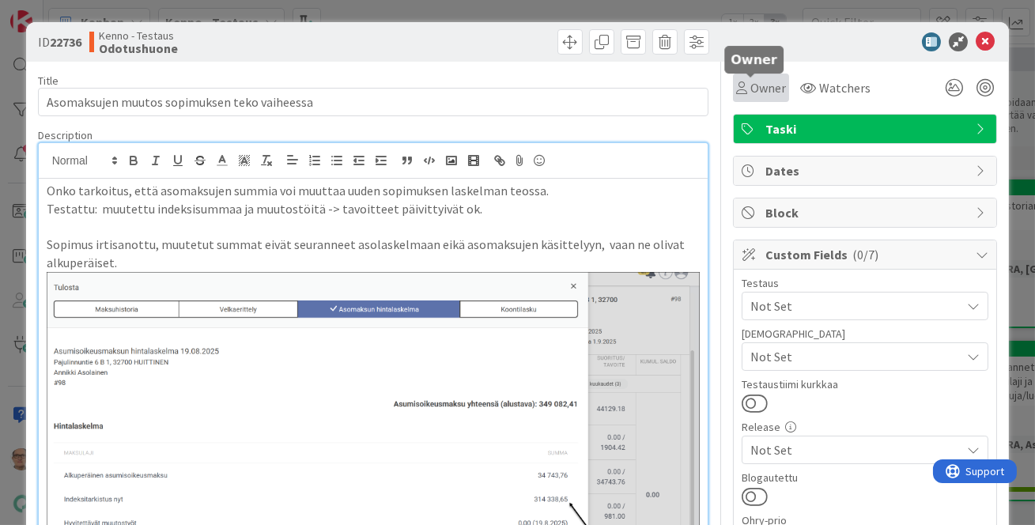
click at [751, 90] on span "Owner" at bounding box center [768, 87] width 36 height 19
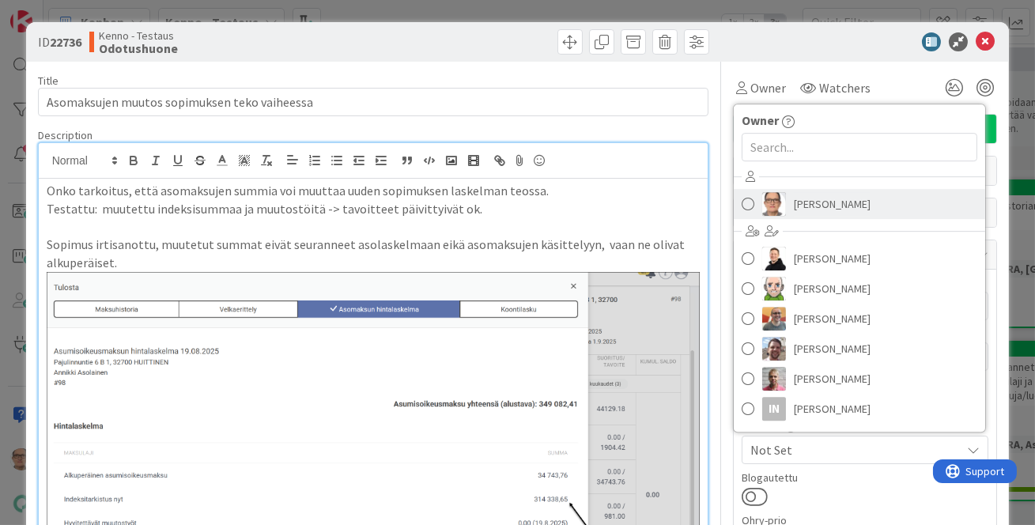
click at [822, 203] on span "[PERSON_NAME]" at bounding box center [832, 204] width 77 height 24
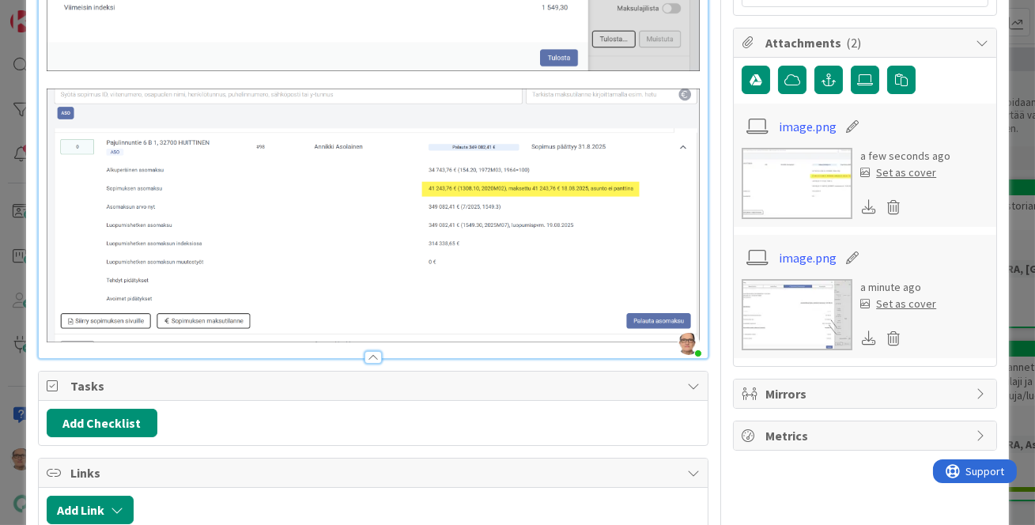
scroll to position [610, 0]
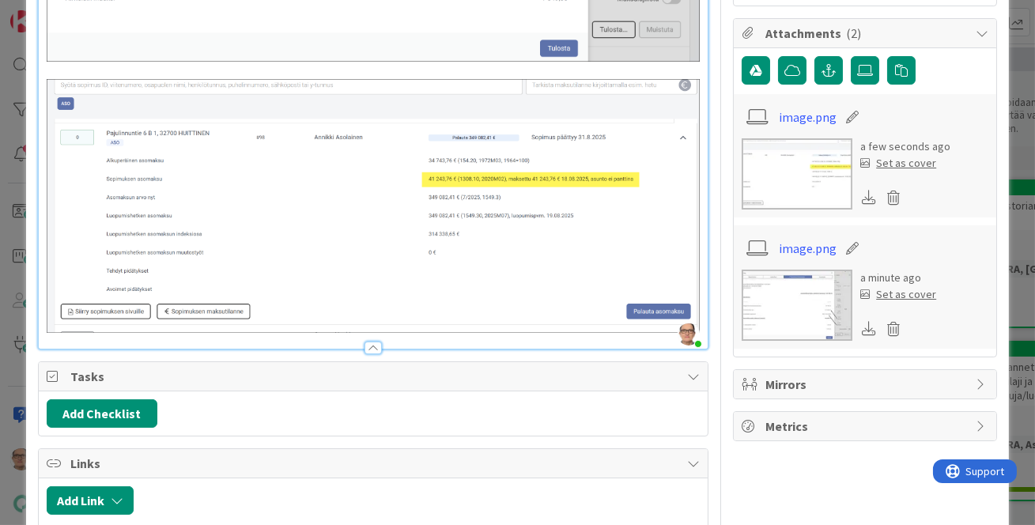
click at [367, 342] on div at bounding box center [373, 348] width 17 height 13
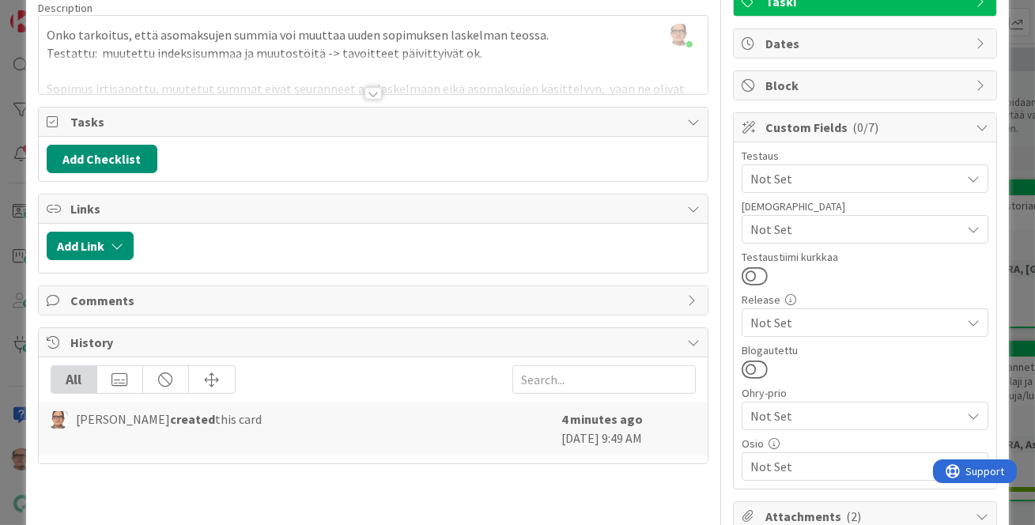
scroll to position [0, 0]
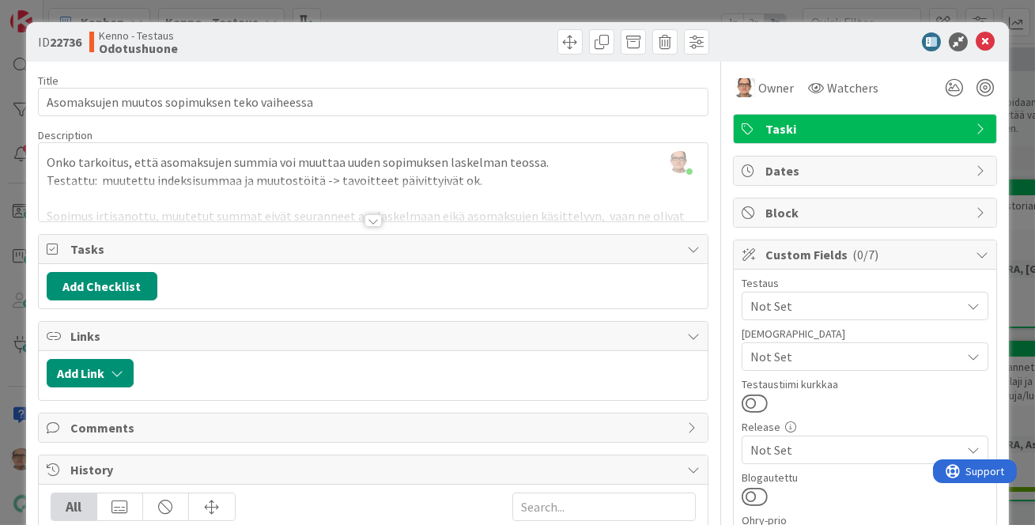
click at [365, 221] on div at bounding box center [373, 220] width 17 height 13
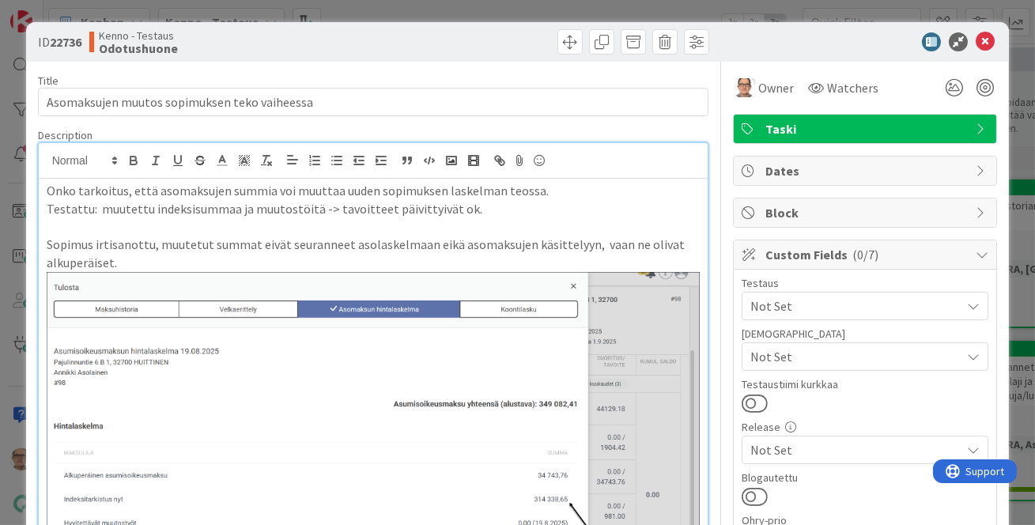
click at [125, 258] on p "Sopimus irtisanottu, muutetut summat eivät seuranneet asolaskelmaan eikä asomak…" at bounding box center [374, 254] width 654 height 36
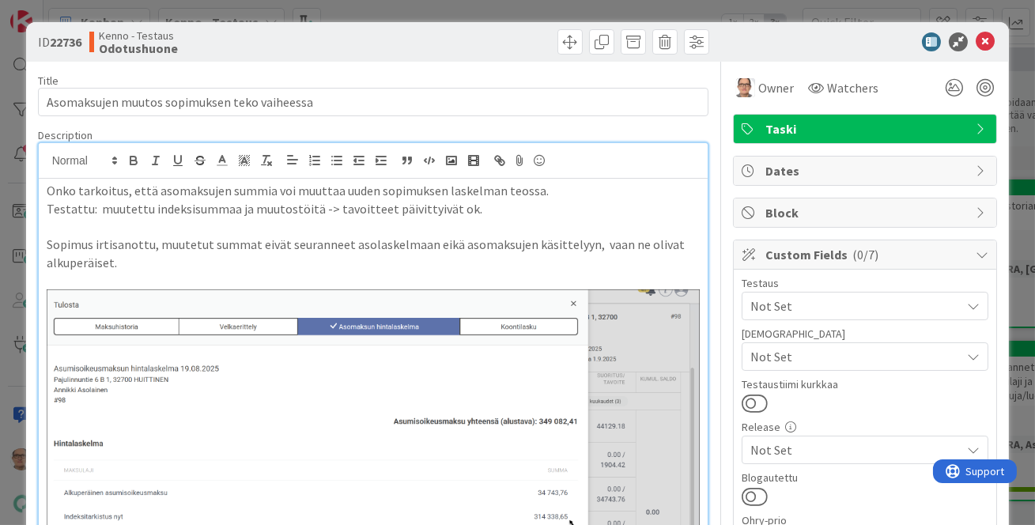
click at [52, 221] on p at bounding box center [374, 226] width 654 height 18
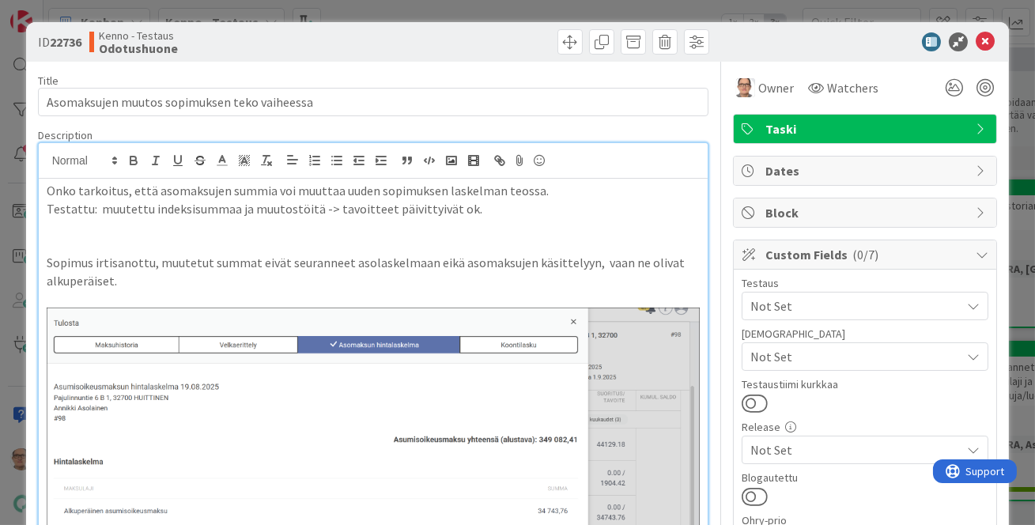
click at [55, 225] on p at bounding box center [374, 226] width 654 height 18
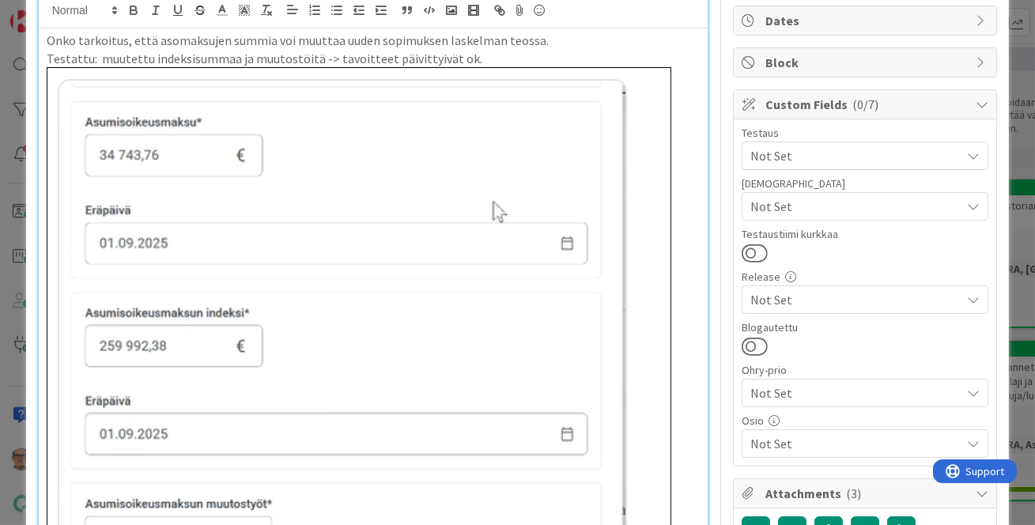
scroll to position [71, 0]
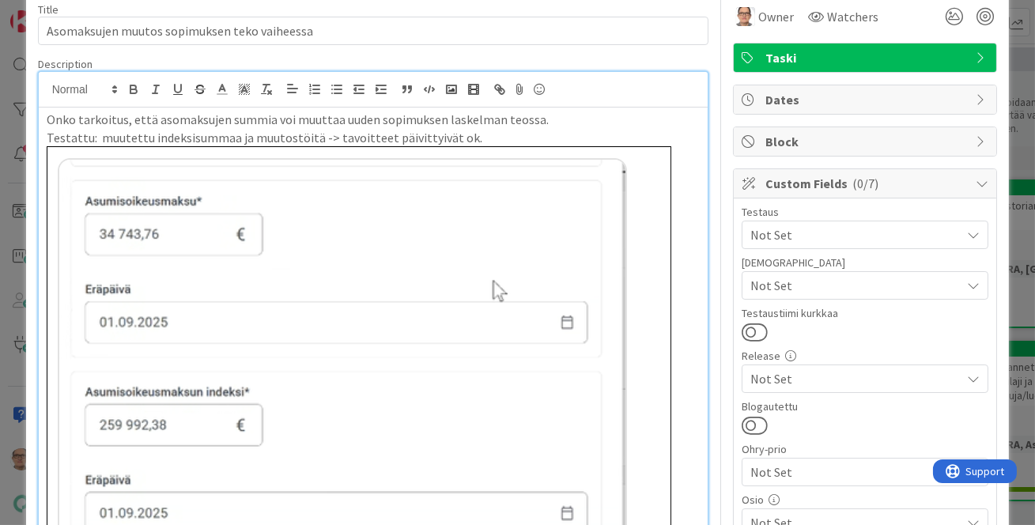
click at [128, 312] on img at bounding box center [359, 430] width 625 height 569
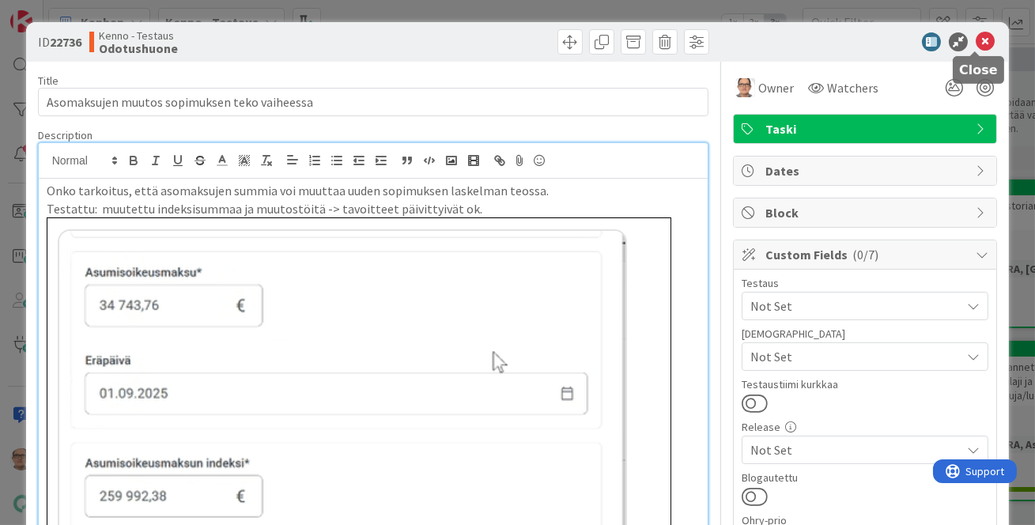
click at [976, 40] on icon at bounding box center [985, 41] width 19 height 19
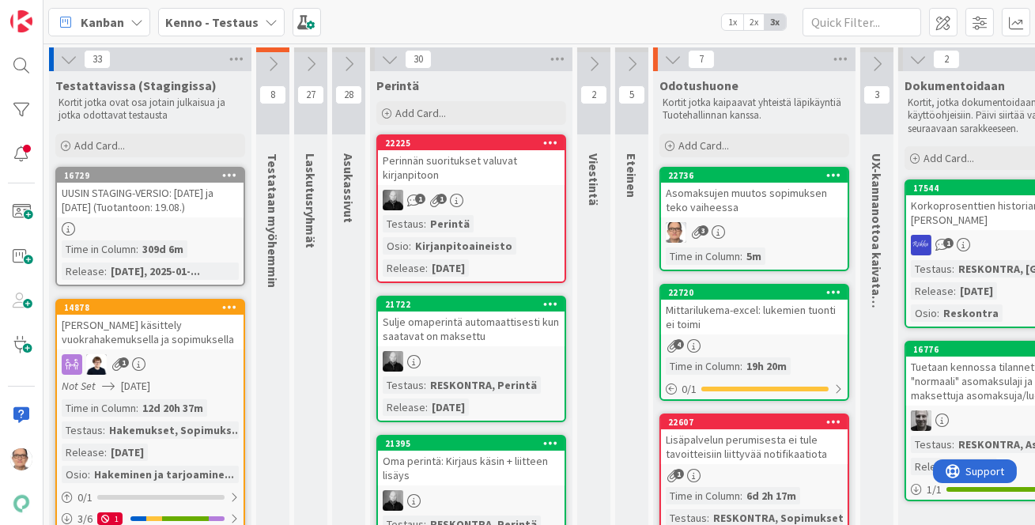
click at [754, 225] on div "3" at bounding box center [754, 232] width 187 height 21
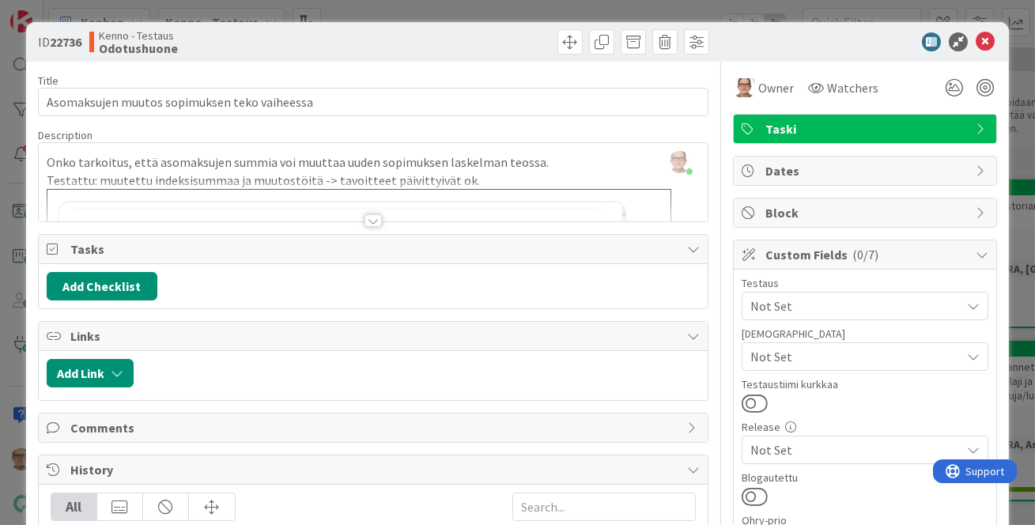
click at [365, 216] on div at bounding box center [373, 220] width 17 height 13
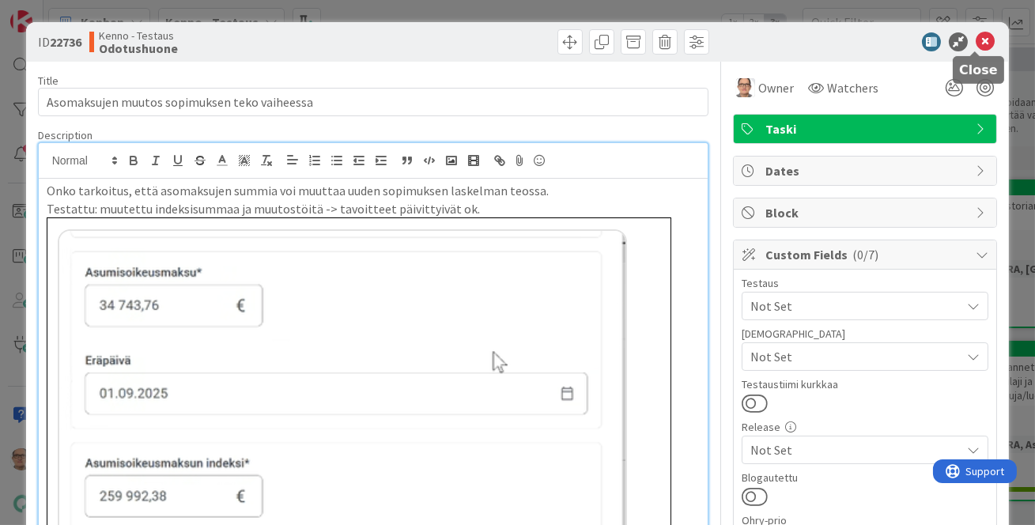
click at [976, 38] on icon at bounding box center [985, 41] width 19 height 19
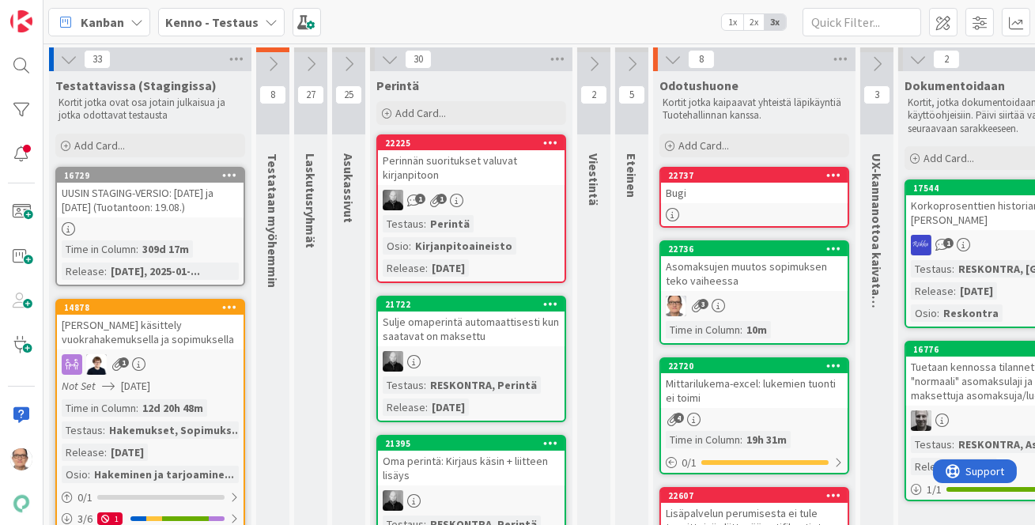
click at [735, 298] on div "3" at bounding box center [754, 306] width 187 height 21
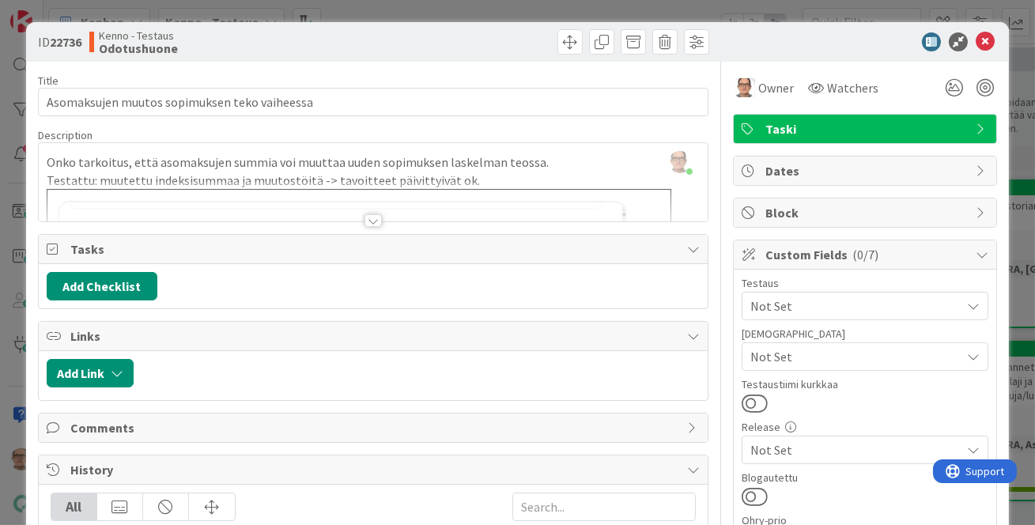
click at [365, 217] on div at bounding box center [373, 220] width 17 height 13
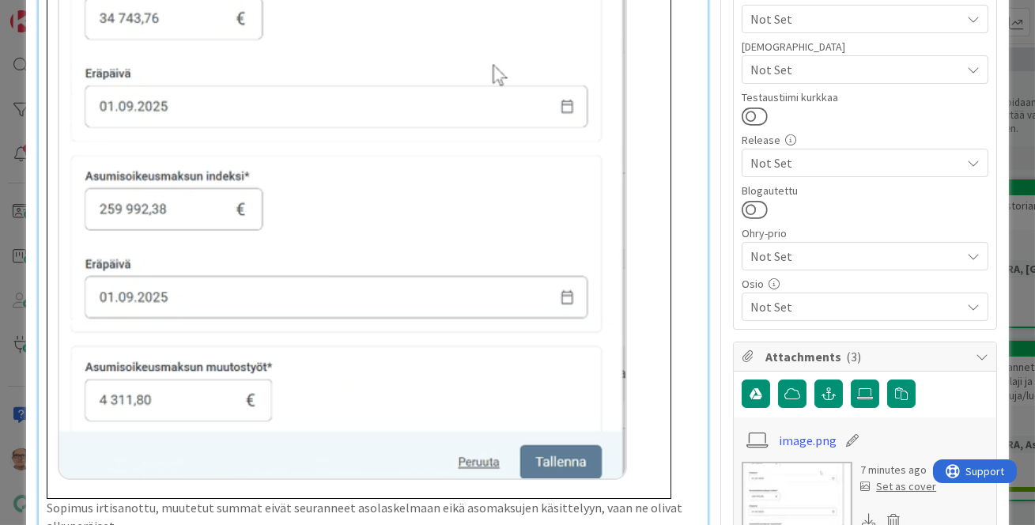
scroll to position [431, 0]
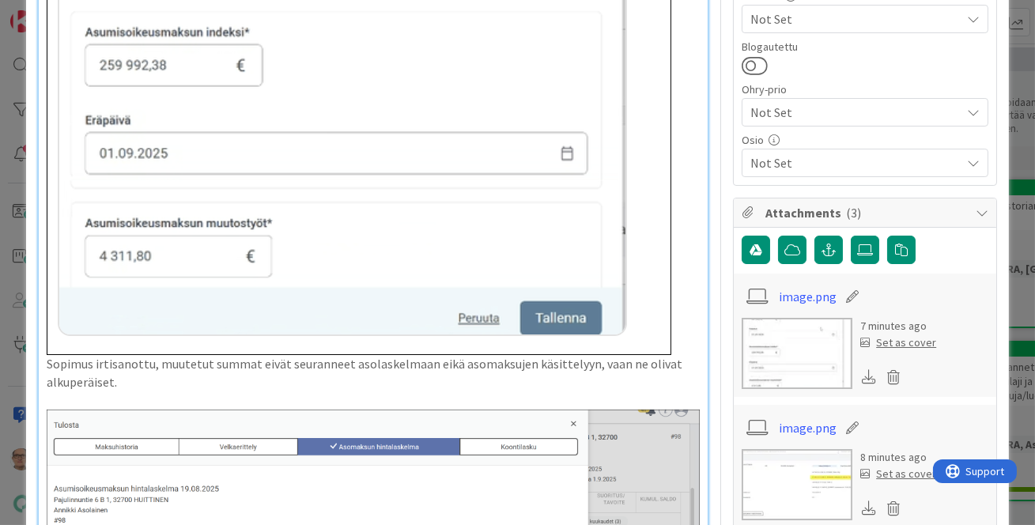
click at [134, 375] on p "Sopimus irtisanottu, muutetut summat eivät seuranneet asolaskelmaan eikä asomak…" at bounding box center [374, 89] width 654 height 604
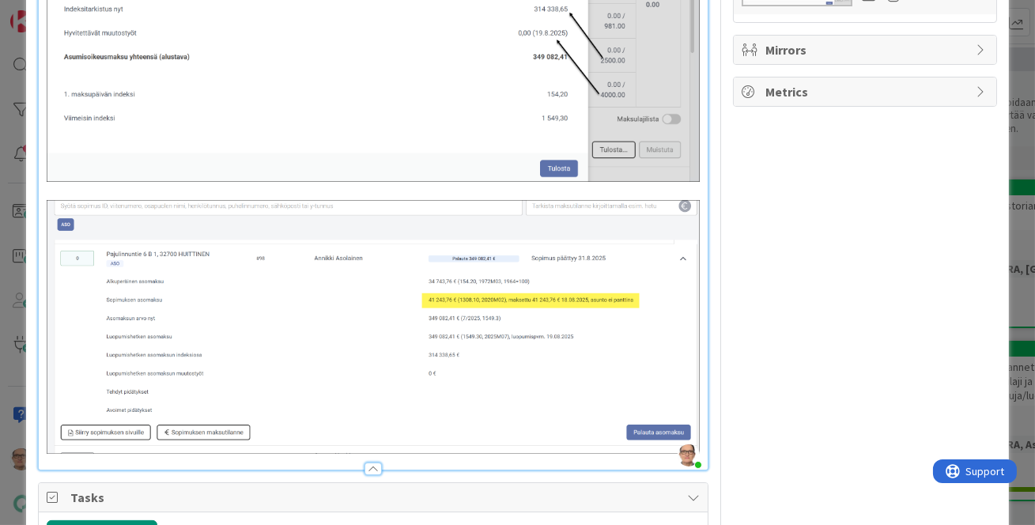
scroll to position [1150, 0]
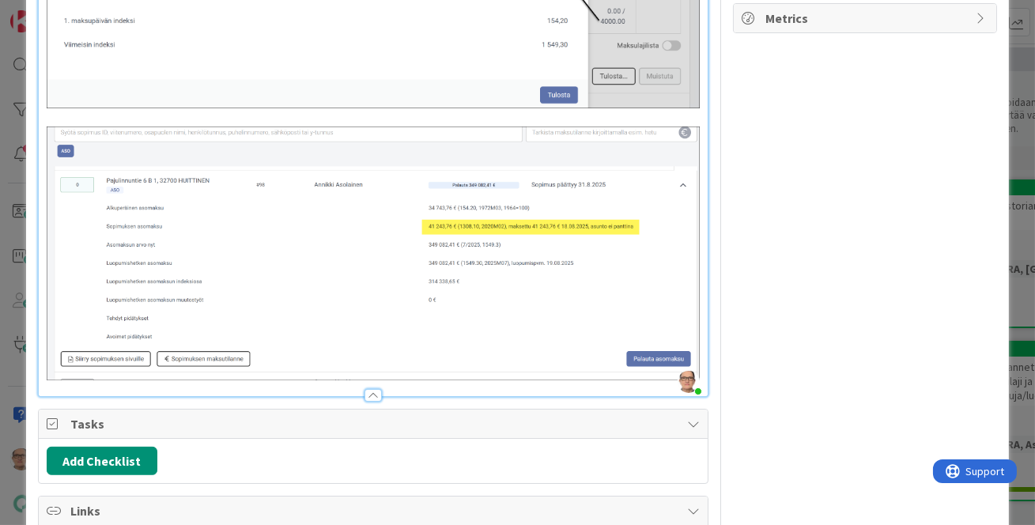
click at [79, 380] on div at bounding box center [374, 388] width 670 height 17
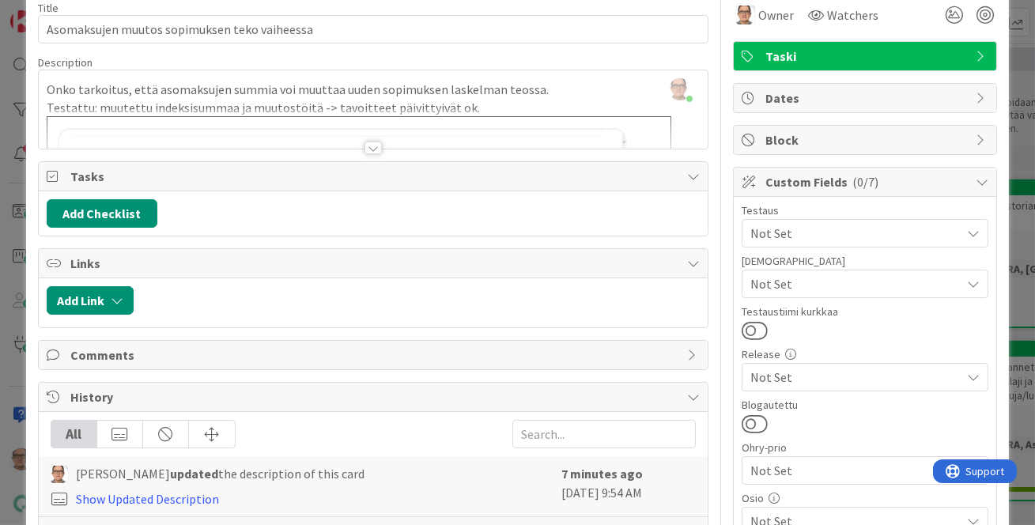
scroll to position [0, 0]
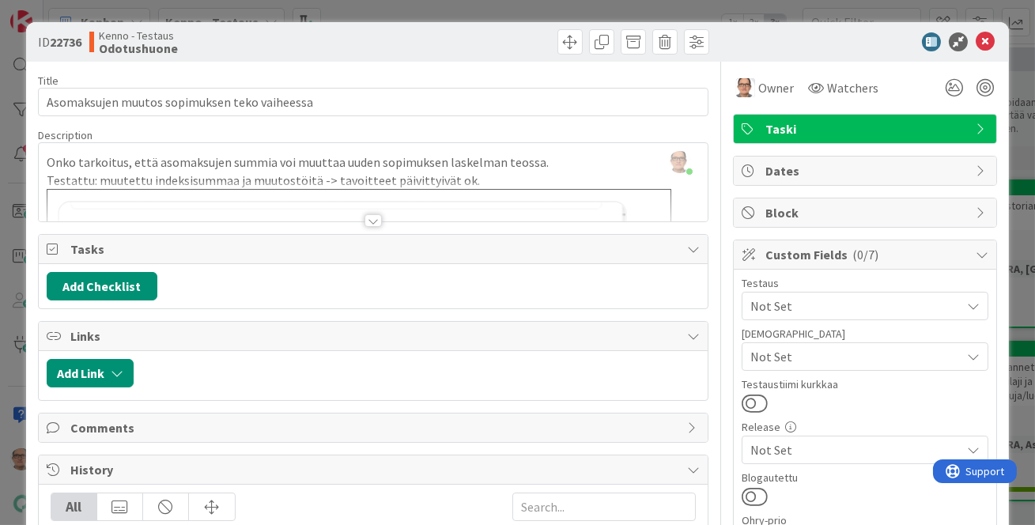
click at [367, 212] on div at bounding box center [374, 201] width 670 height 40
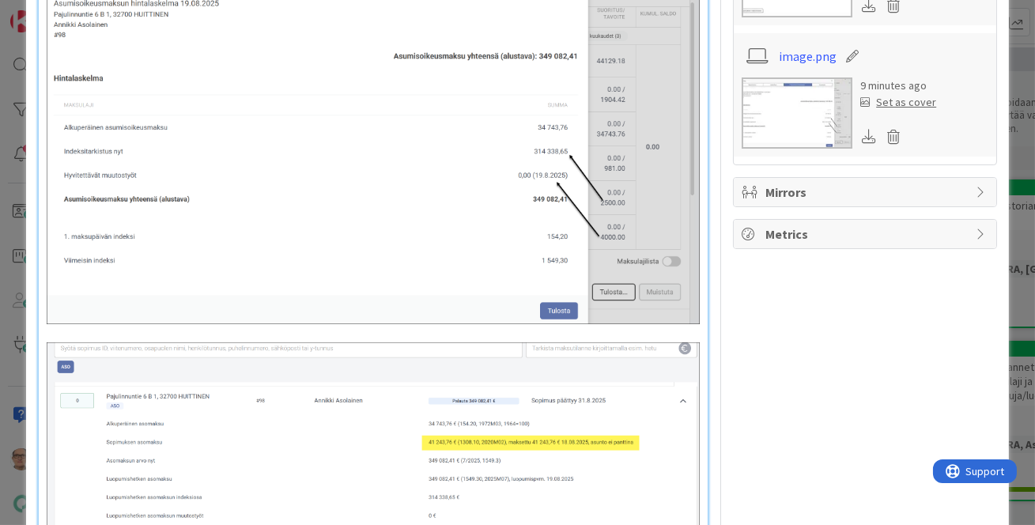
scroll to position [1150, 0]
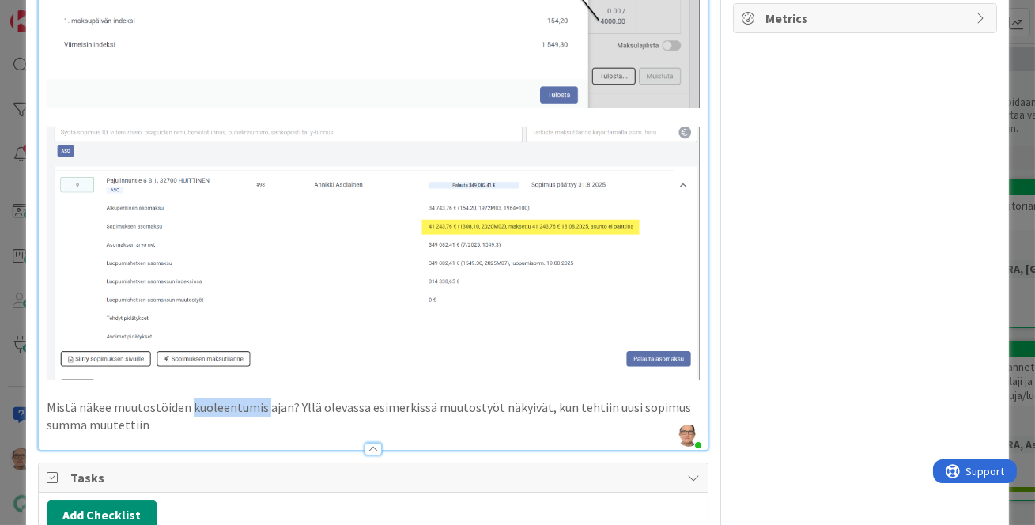
drag, startPoint x: 262, startPoint y: 397, endPoint x: 187, endPoint y: 395, distance: 75.2
click at [187, 399] on p "Mistä näkee muutostöiden kuoleentumis ajan? Yllä olevassa esimerkissä muutostyö…" at bounding box center [374, 417] width 654 height 36
click at [185, 414] on p "Mistä näkee muutostöiden jäännöslaskennan? Yllä olevassa esimerkissä muutostyöt…" at bounding box center [374, 417] width 654 height 36
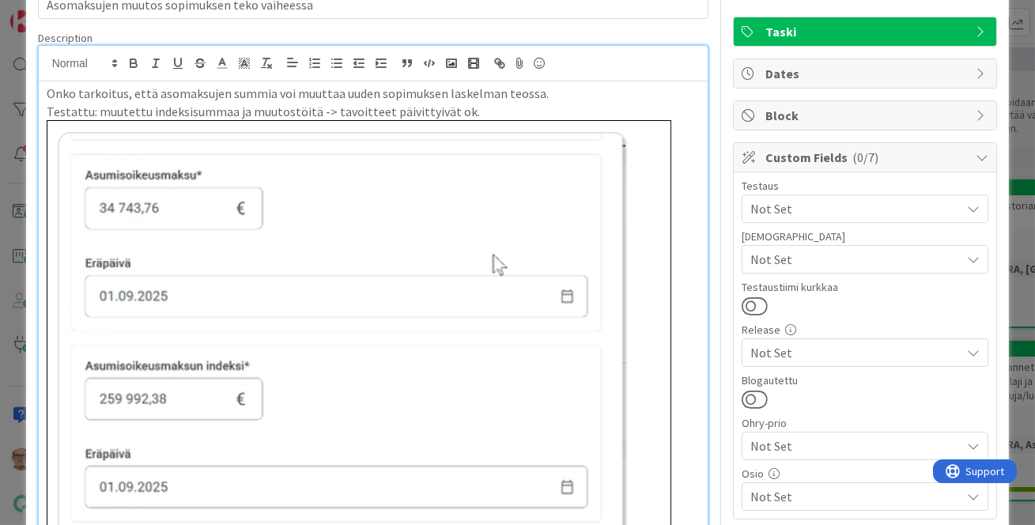
scroll to position [0, 0]
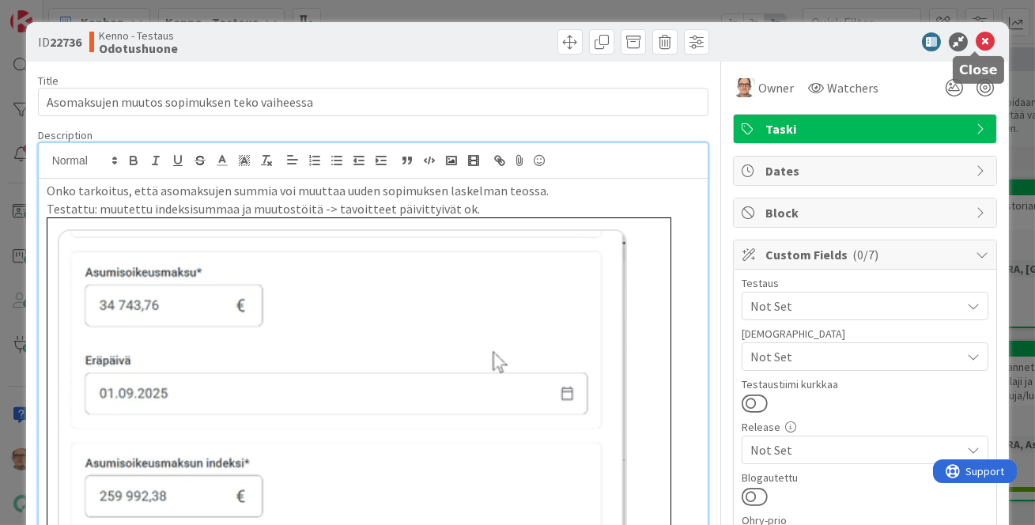
click at [976, 41] on icon at bounding box center [985, 41] width 19 height 19
